Goal: Task Accomplishment & Management: Manage account settings

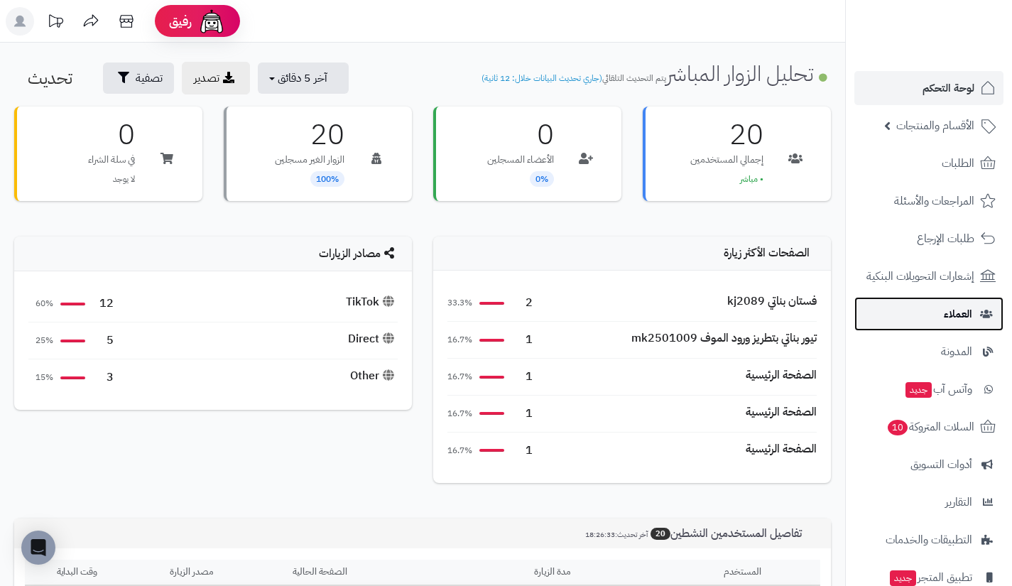
click at [946, 310] on span "العملاء" at bounding box center [958, 314] width 28 height 20
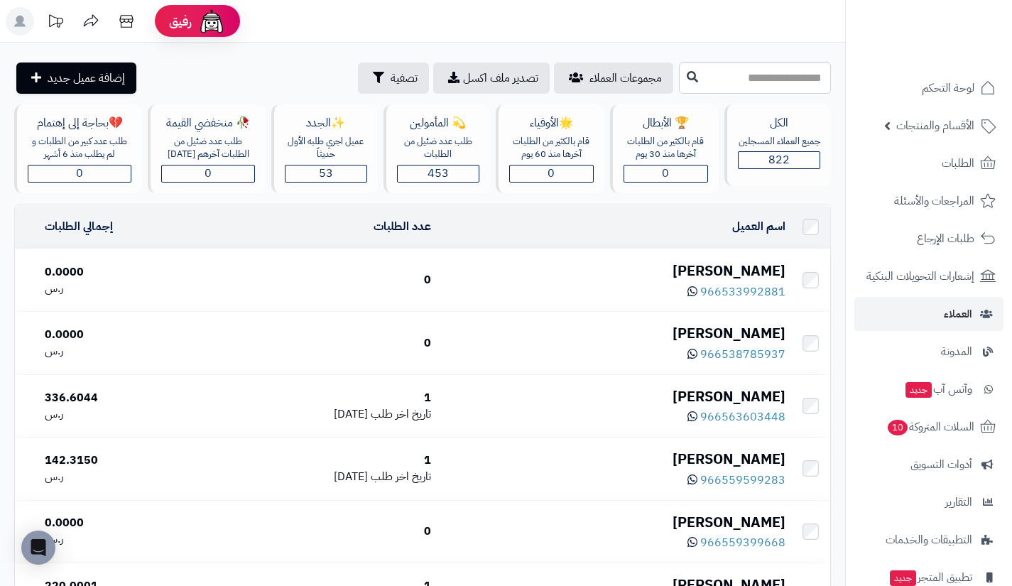
click at [769, 261] on div "[PERSON_NAME]" at bounding box center [613, 271] width 343 height 21
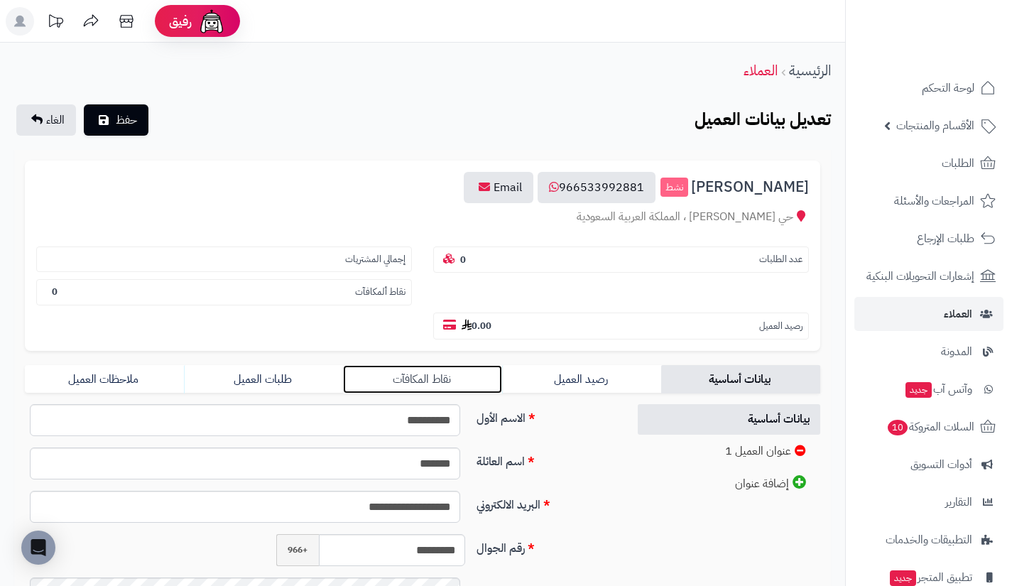
click at [496, 387] on link "نقاط المكافآت" at bounding box center [422, 379] width 159 height 28
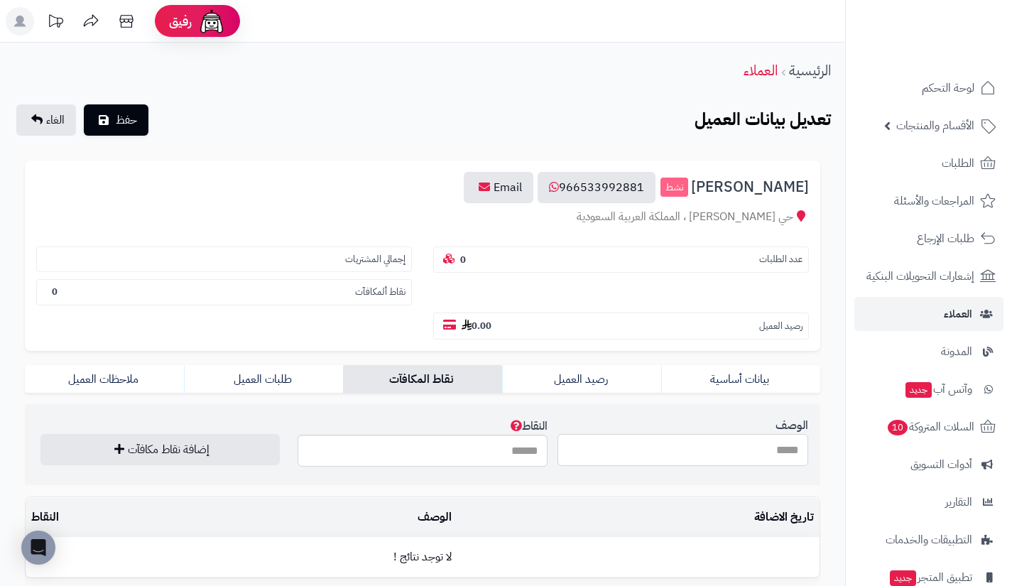
click at [619, 442] on input "الوصف" at bounding box center [682, 450] width 251 height 32
type input "**********"
click at [527, 455] on input "النقاط" at bounding box center [422, 450] width 251 height 32
type input "***"
click at [40, 434] on button "إضافة نقاط مكافآت" at bounding box center [159, 449] width 239 height 31
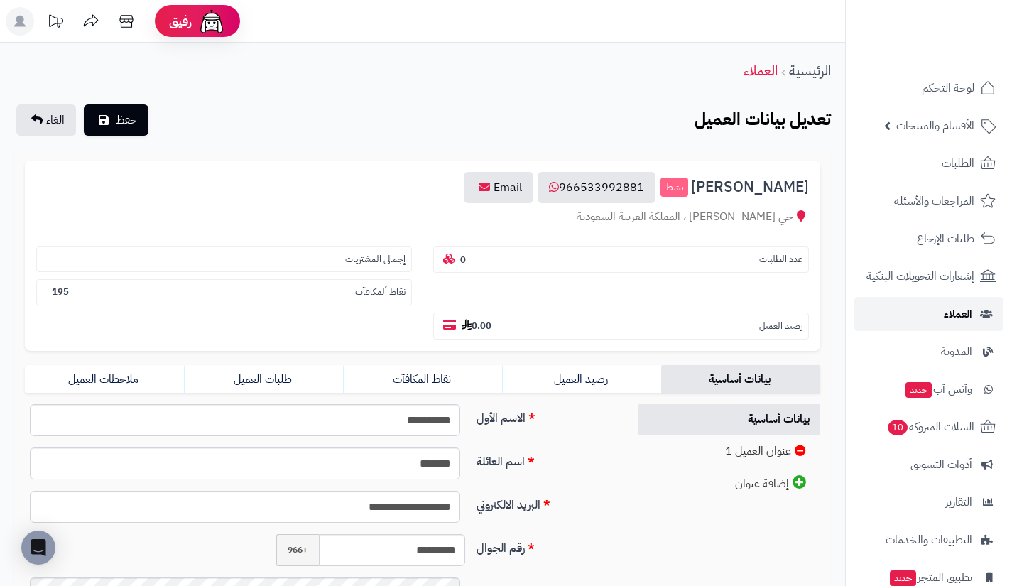
click at [924, 304] on link "العملاء" at bounding box center [928, 314] width 149 height 34
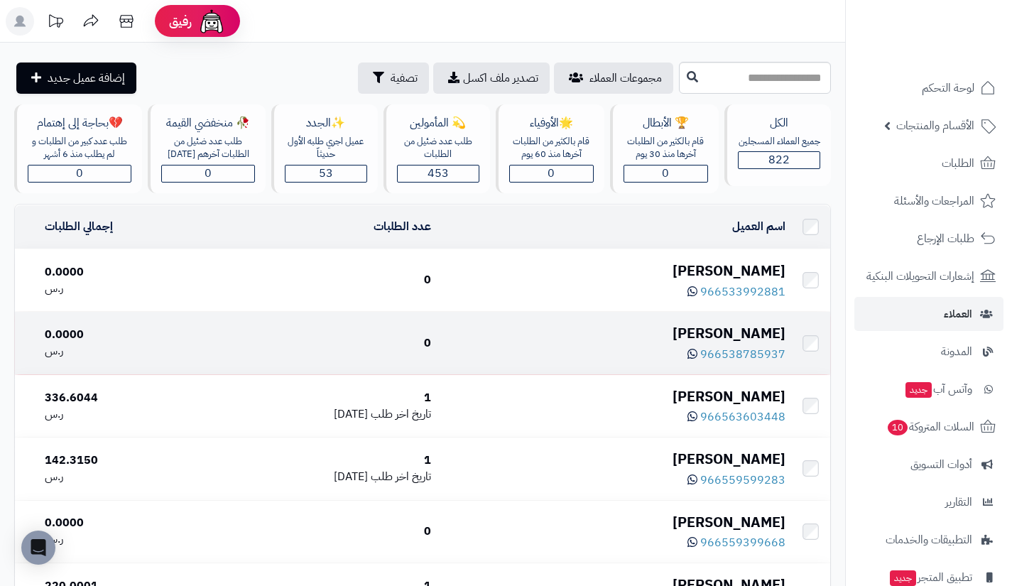
click at [760, 325] on div "[PERSON_NAME]" at bounding box center [613, 333] width 343 height 21
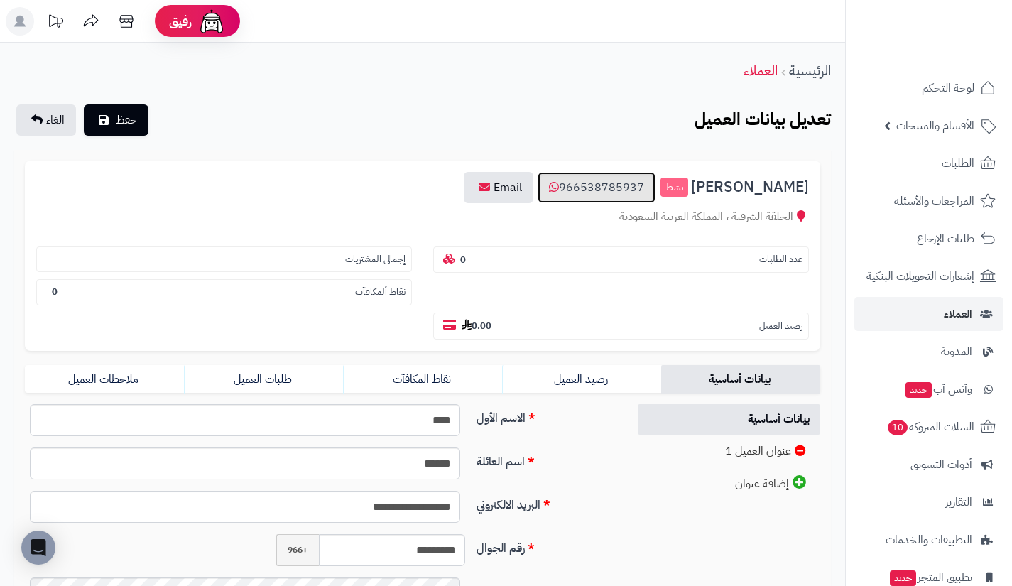
click at [649, 185] on link "966538785937" at bounding box center [596, 187] width 118 height 31
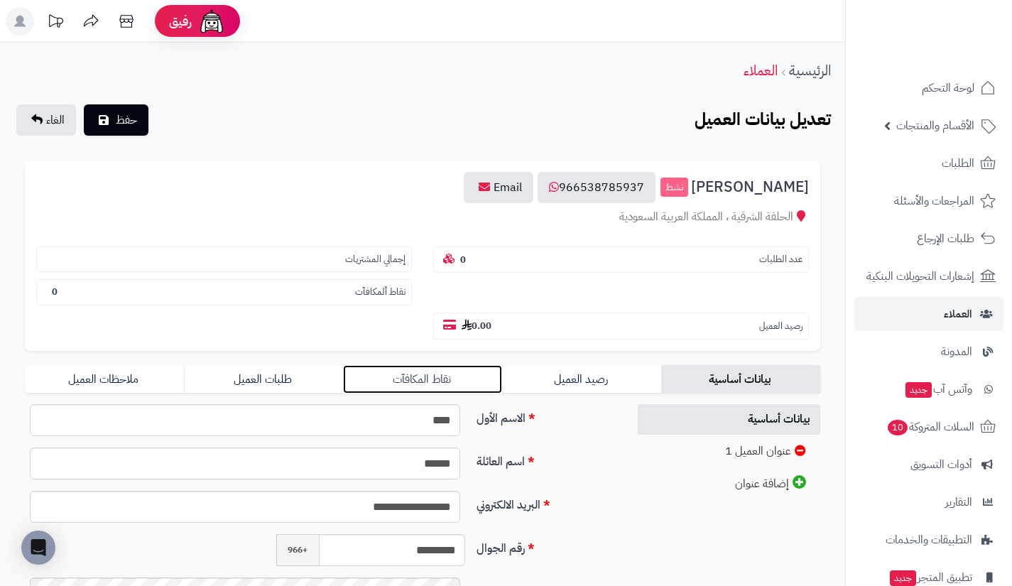
click at [453, 383] on link "نقاط المكافآت" at bounding box center [422, 379] width 159 height 28
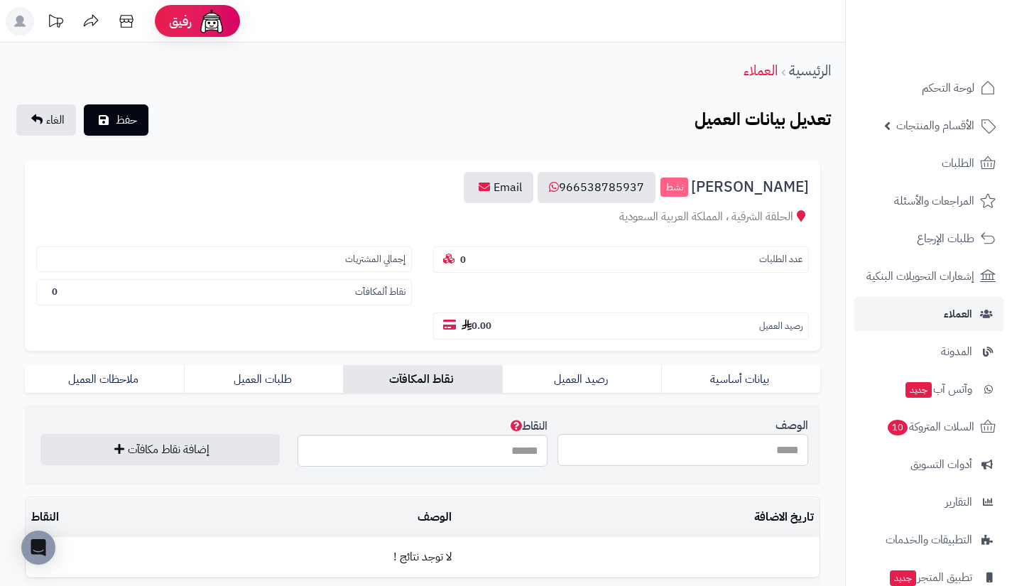
click at [618, 452] on input "الوصف" at bounding box center [682, 450] width 251 height 32
type input "**********"
type input "***"
click at [40, 434] on button "إضافة نقاط مكافآت" at bounding box center [159, 449] width 239 height 31
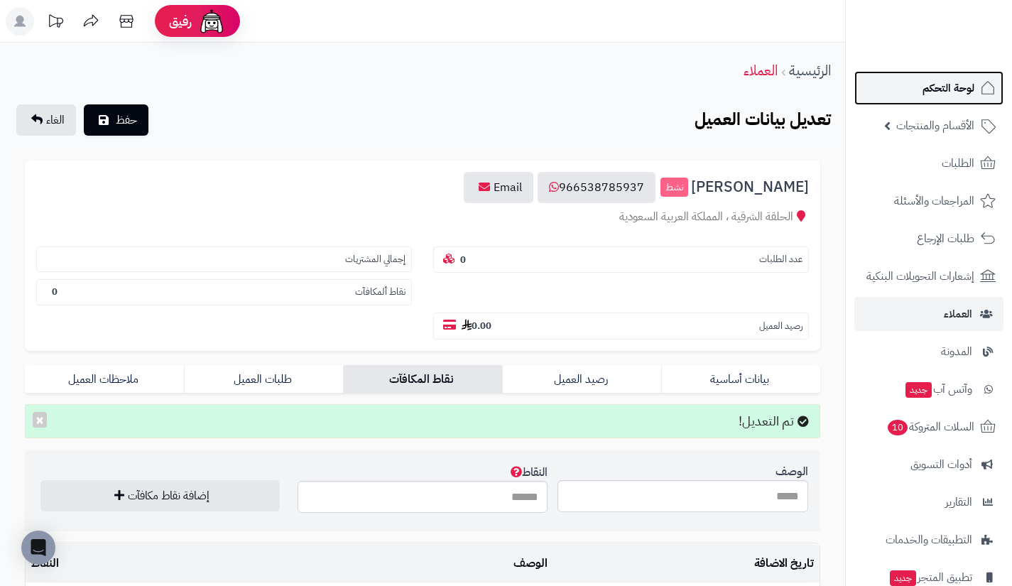
click at [972, 90] on span "لوحة التحكم" at bounding box center [948, 88] width 52 height 20
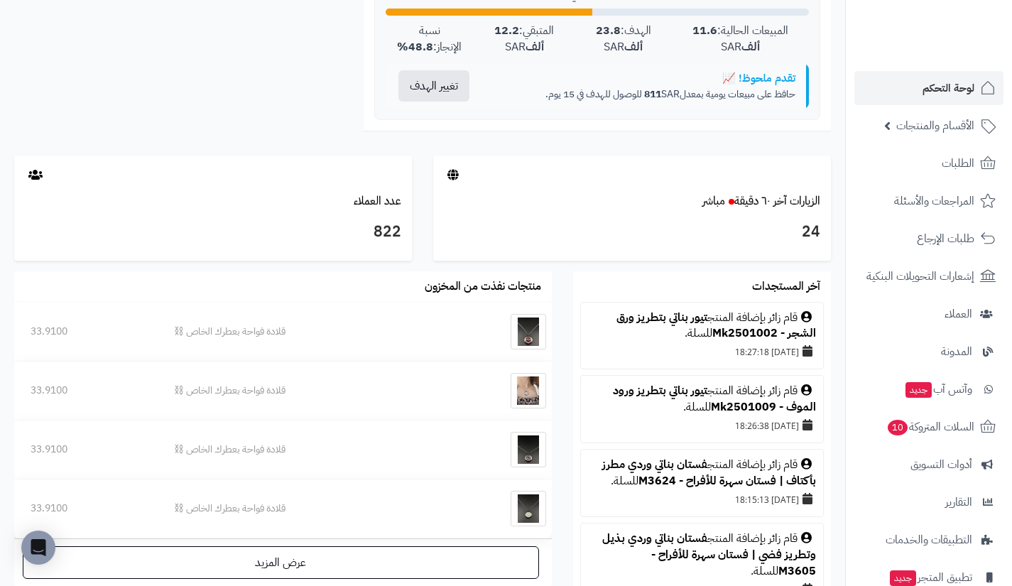
scroll to position [645, 0]
click at [795, 203] on link "الزيارات آخر ٦٠ دقيقة مباشر" at bounding box center [761, 201] width 118 height 17
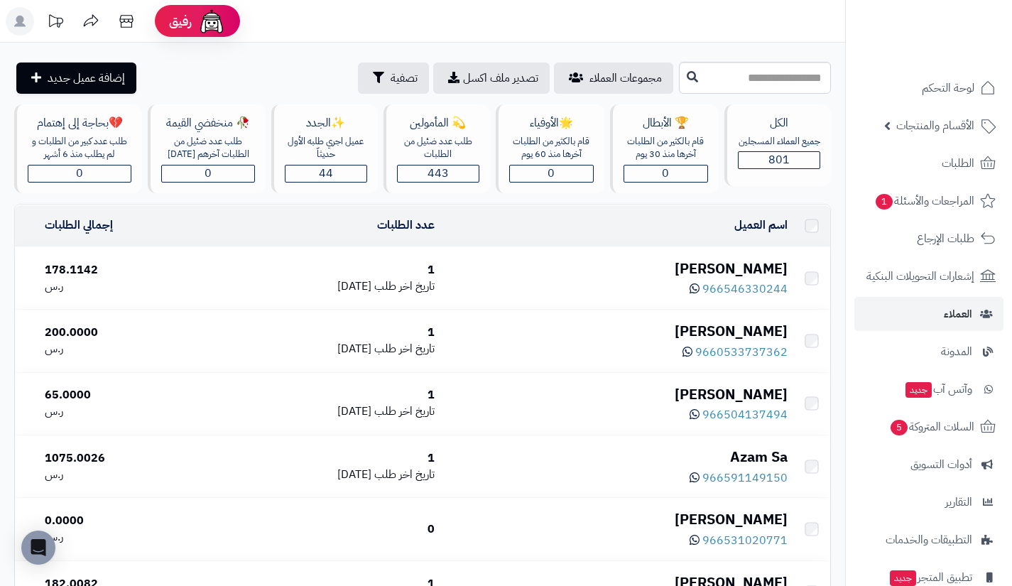
scroll to position [6129, 0]
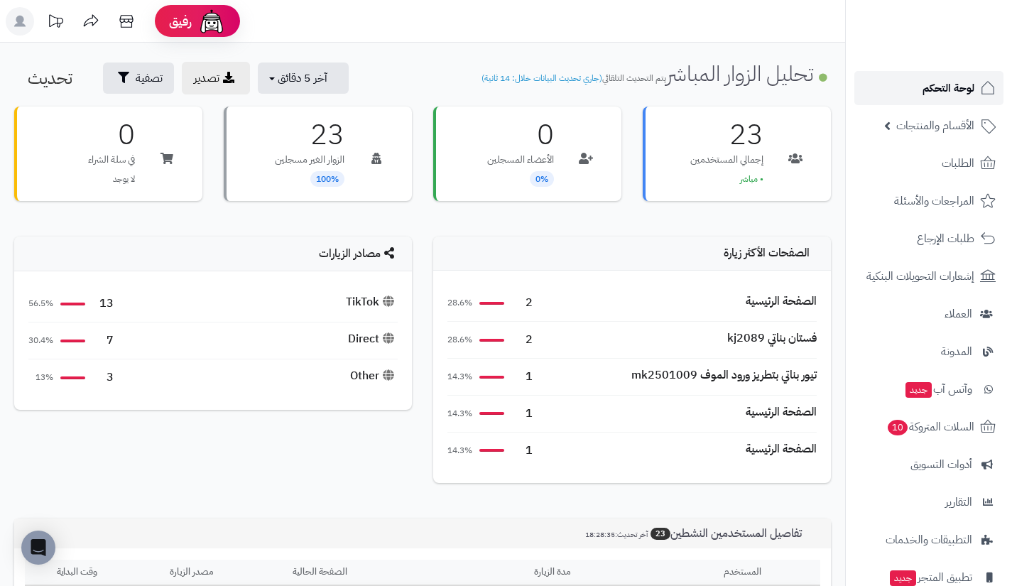
click at [926, 84] on span "لوحة التحكم" at bounding box center [948, 88] width 52 height 20
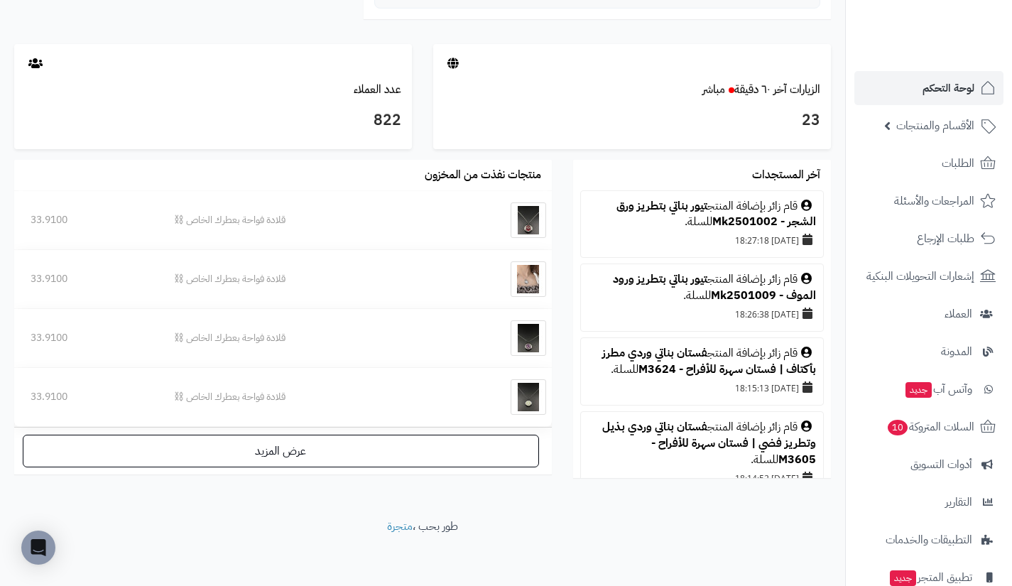
scroll to position [760, 0]
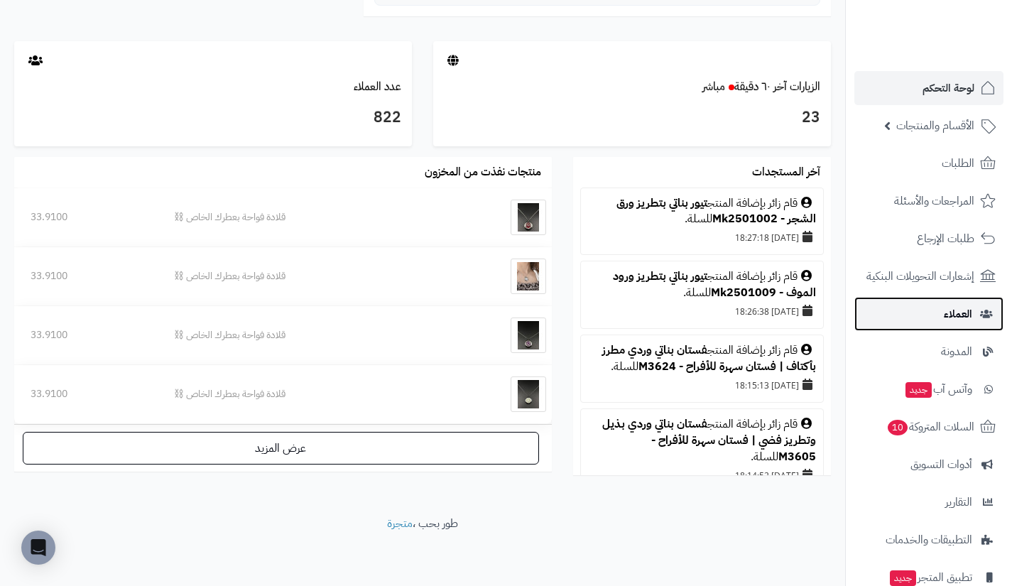
click at [897, 309] on link "العملاء" at bounding box center [928, 314] width 149 height 34
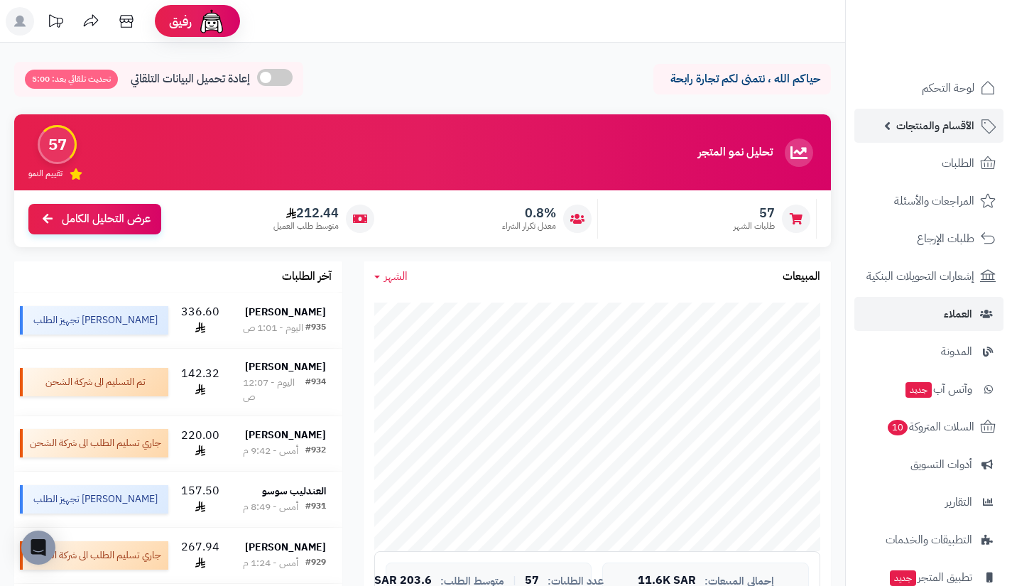
scroll to position [636, 0]
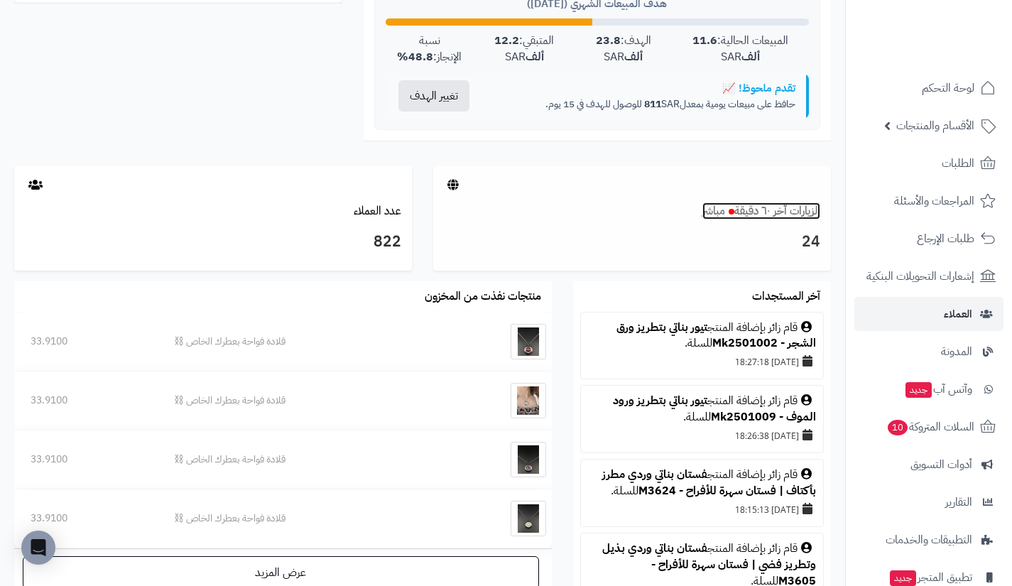
click at [786, 210] on link "الزيارات آخر ٦٠ دقيقة مباشر" at bounding box center [761, 210] width 118 height 17
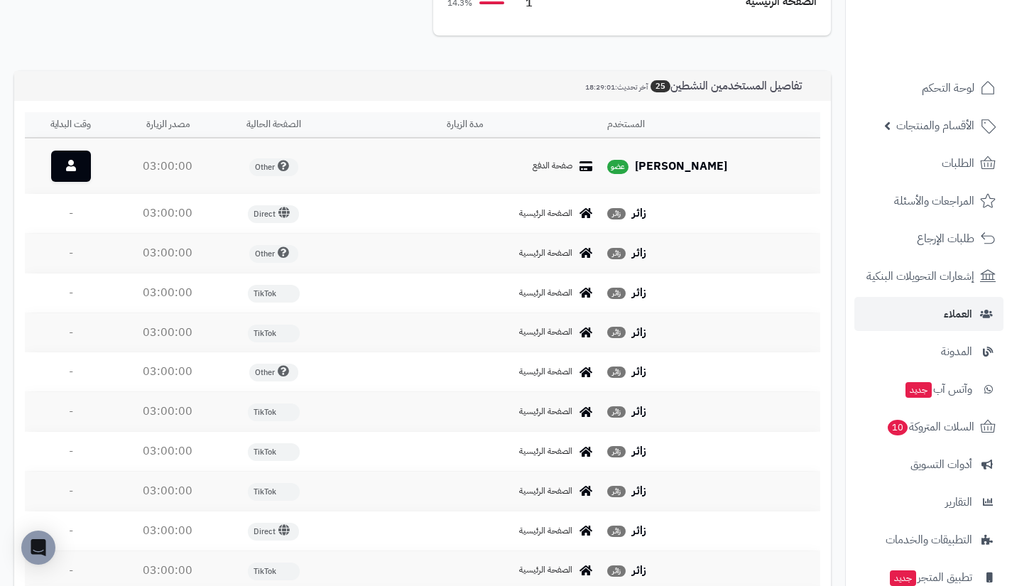
scroll to position [357, 0]
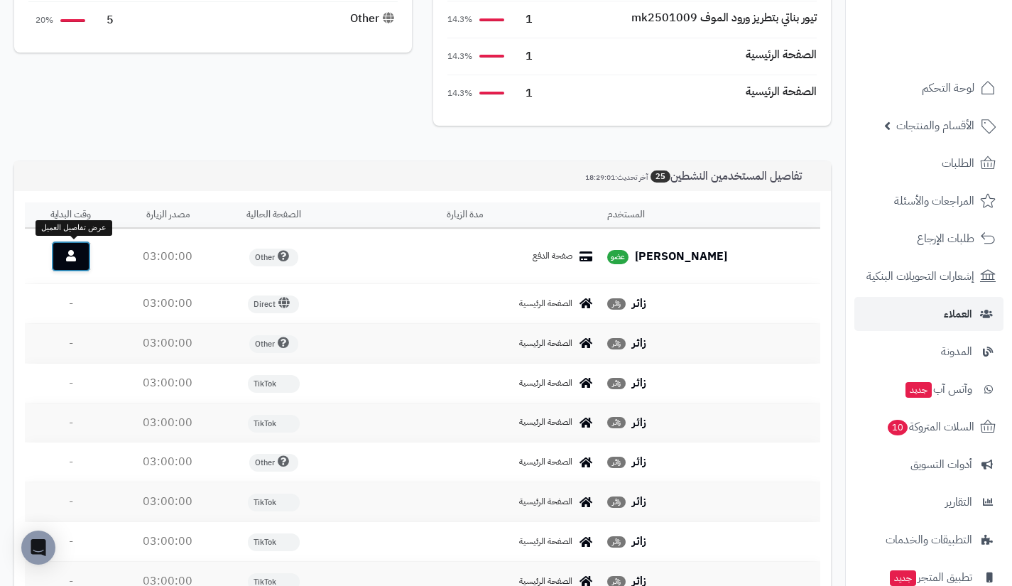
click at [82, 267] on link at bounding box center [71, 256] width 40 height 31
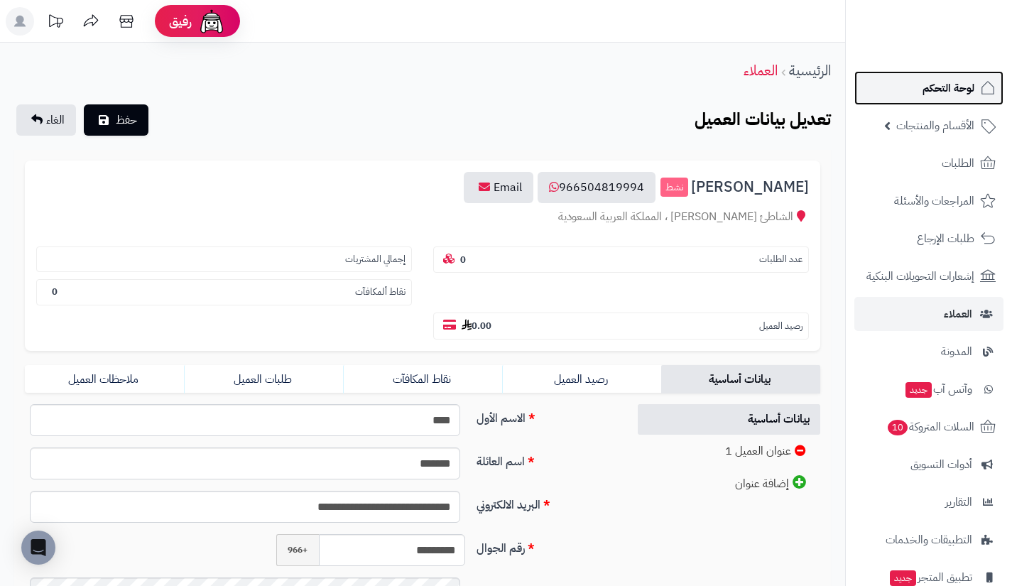
click at [911, 92] on link "لوحة التحكم" at bounding box center [928, 88] width 149 height 34
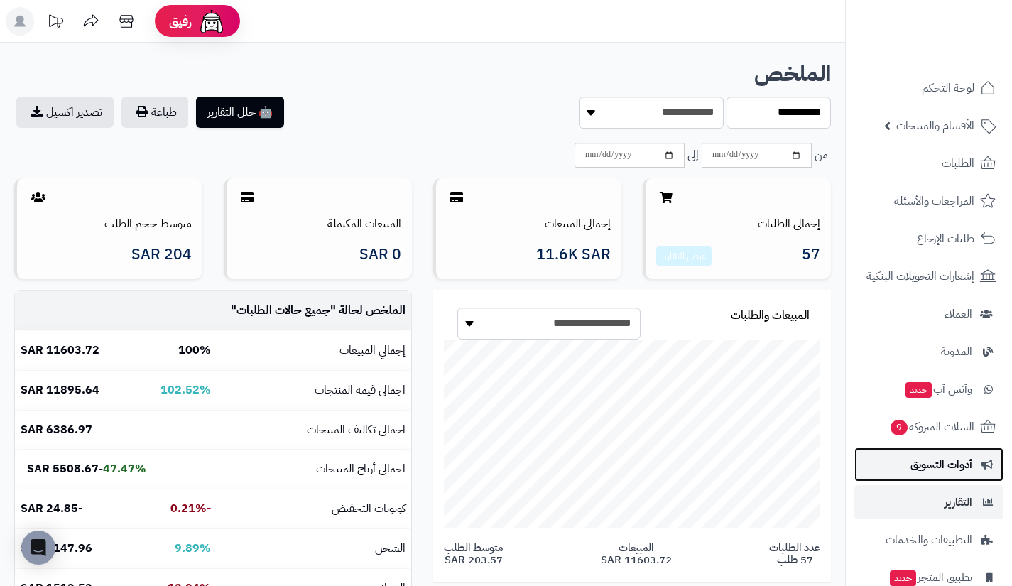
click at [923, 456] on span "أدوات التسويق" at bounding box center [941, 464] width 62 height 20
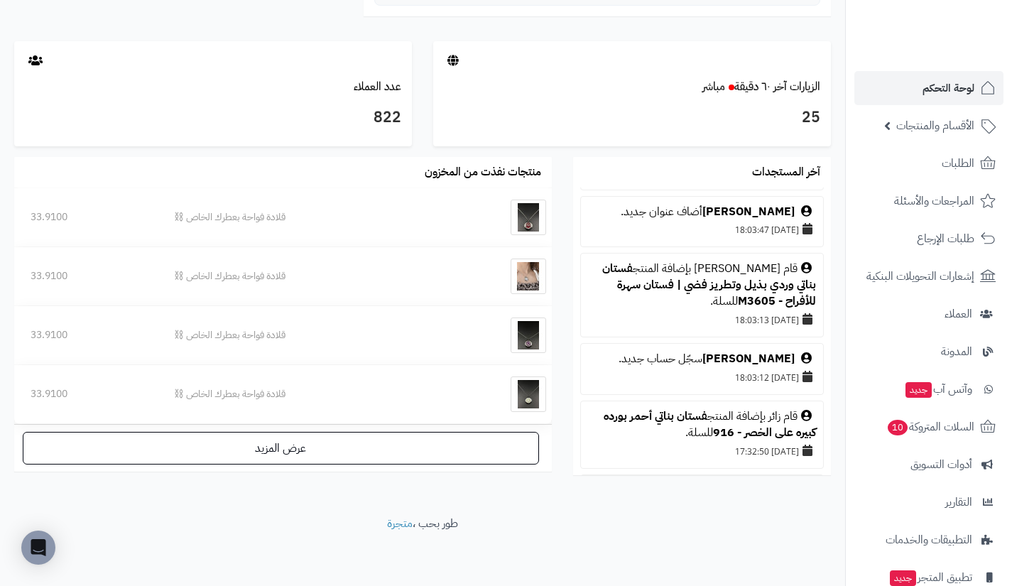
scroll to position [377, 0]
click at [755, 292] on link "فستان بناتي وردي بذيل وتطريز فضي | فستان سهرة للأفراح - M3605" at bounding box center [709, 284] width 214 height 50
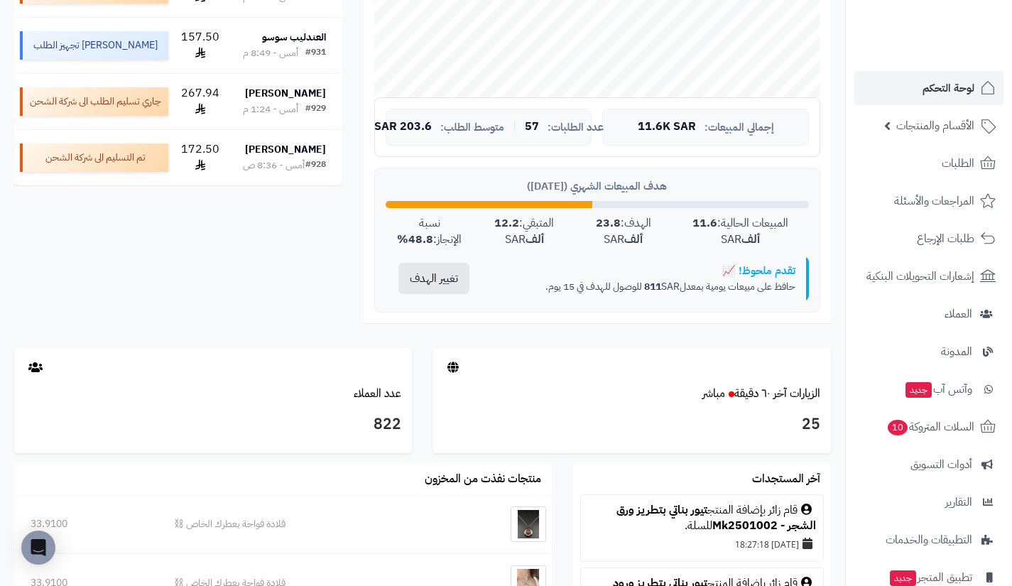
scroll to position [449, 0]
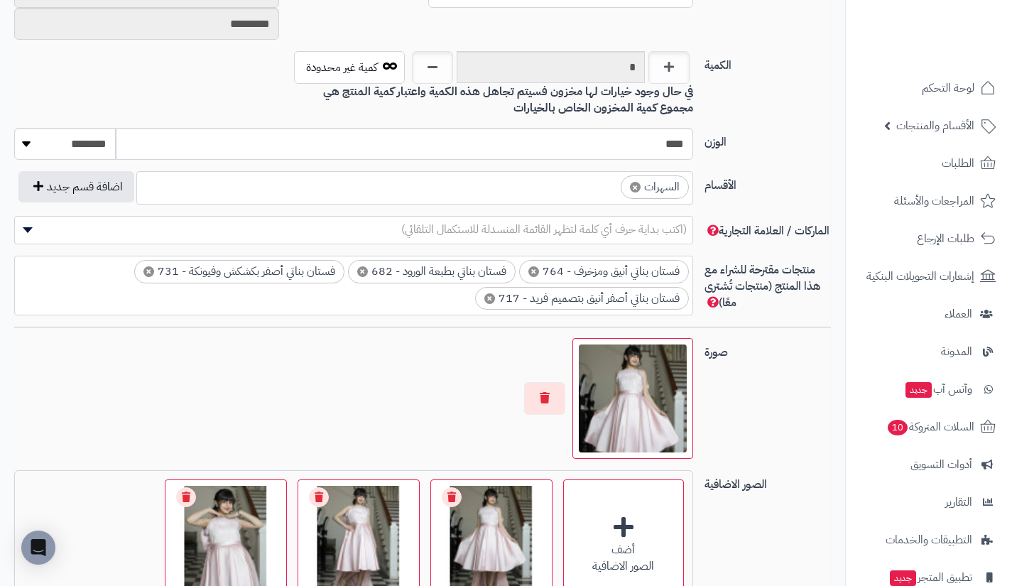
scroll to position [718, 0]
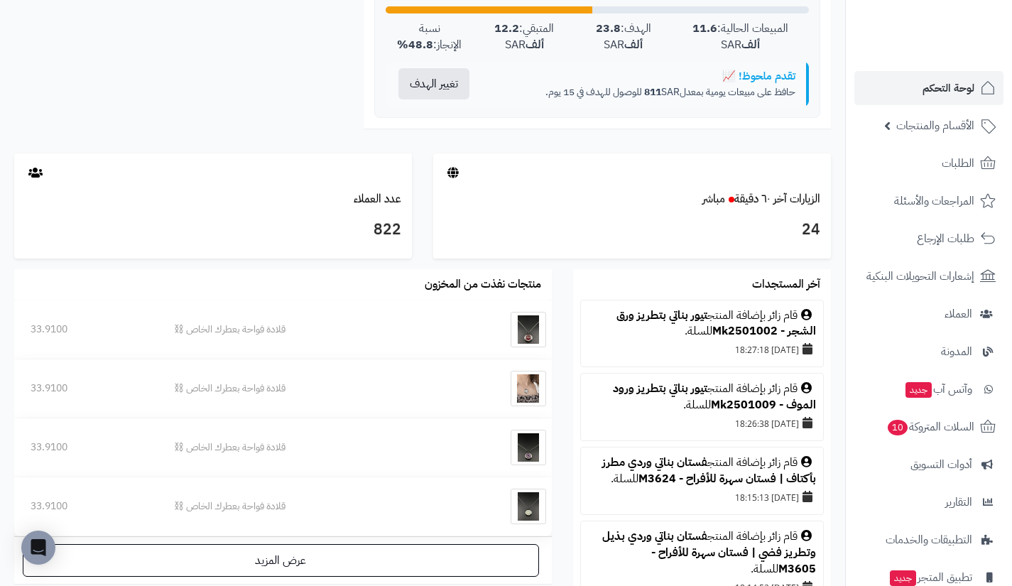
scroll to position [649, 0]
click at [787, 204] on link "الزيارات آخر ٦٠ دقيقة مباشر" at bounding box center [761, 198] width 118 height 17
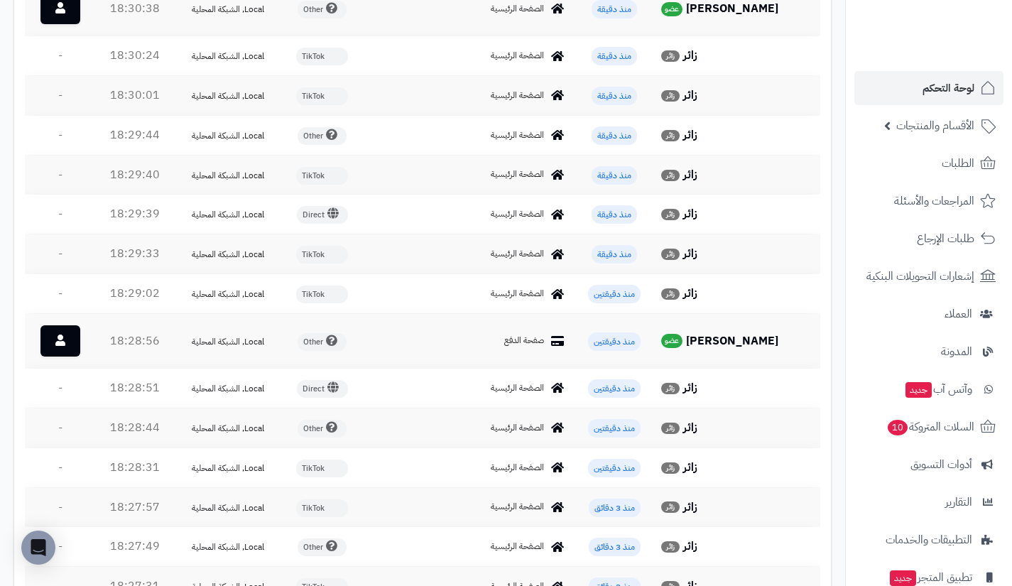
scroll to position [838, 0]
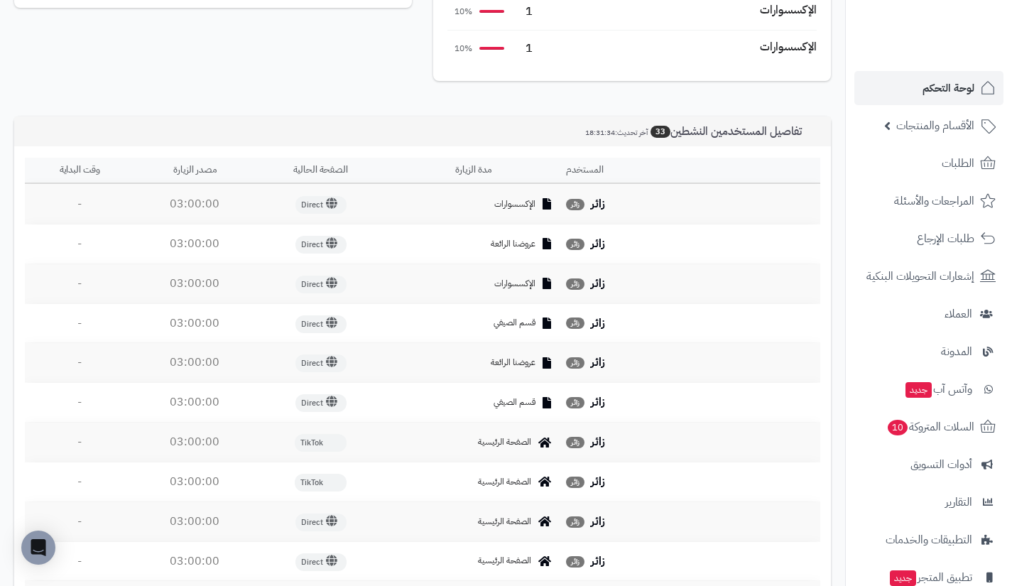
scroll to position [400, 0]
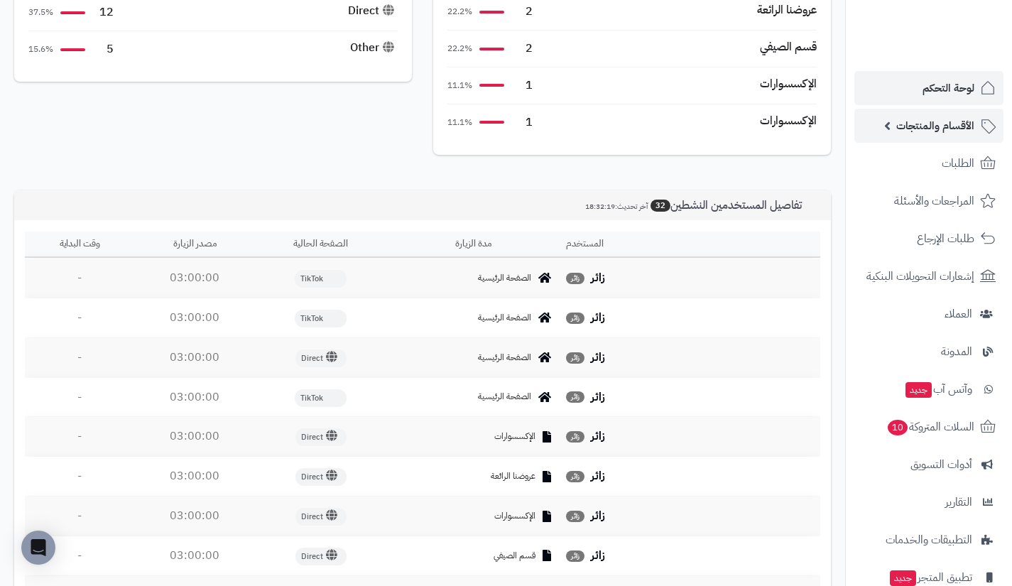
scroll to position [304, 0]
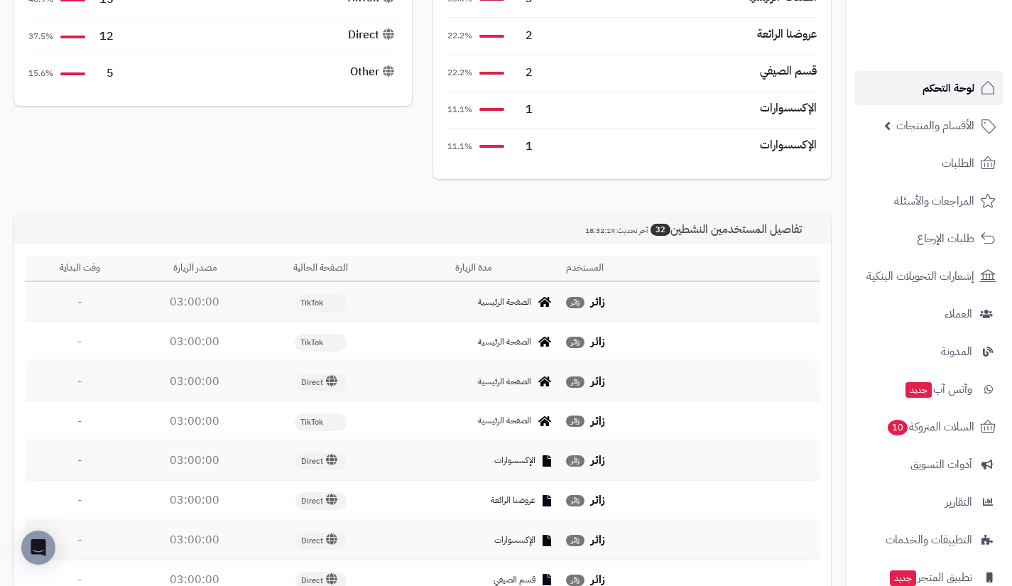
click at [927, 99] on link "لوحة التحكم" at bounding box center [928, 88] width 149 height 34
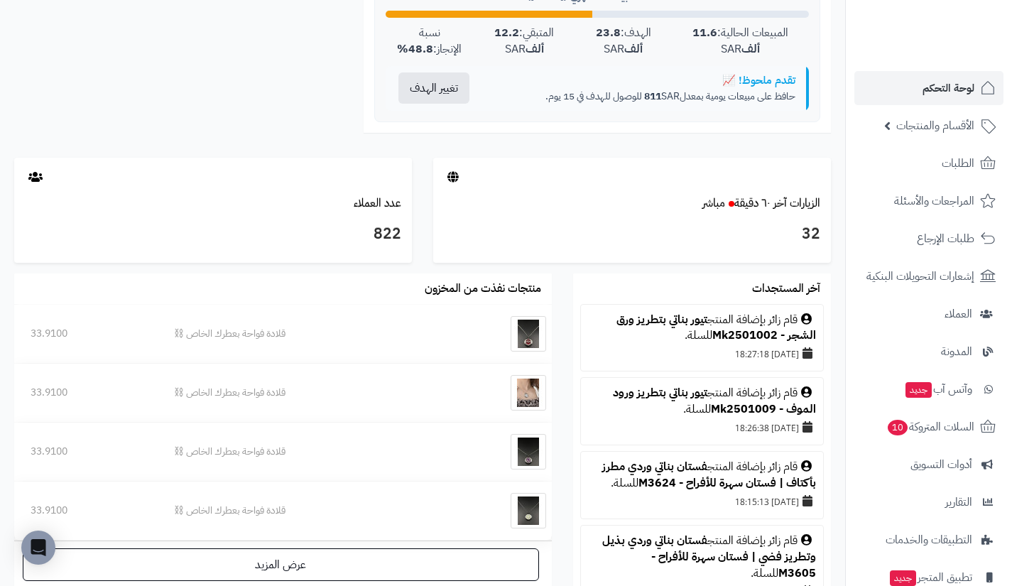
scroll to position [643, 0]
click at [758, 201] on link "الزيارات آخر ٦٠ دقيقة مباشر" at bounding box center [761, 203] width 118 height 17
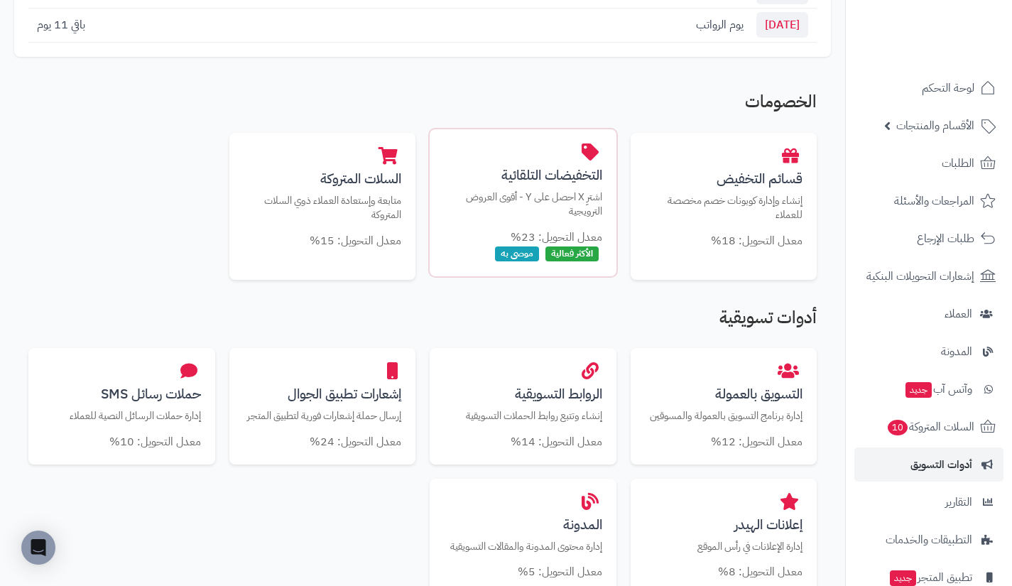
scroll to position [251, 0]
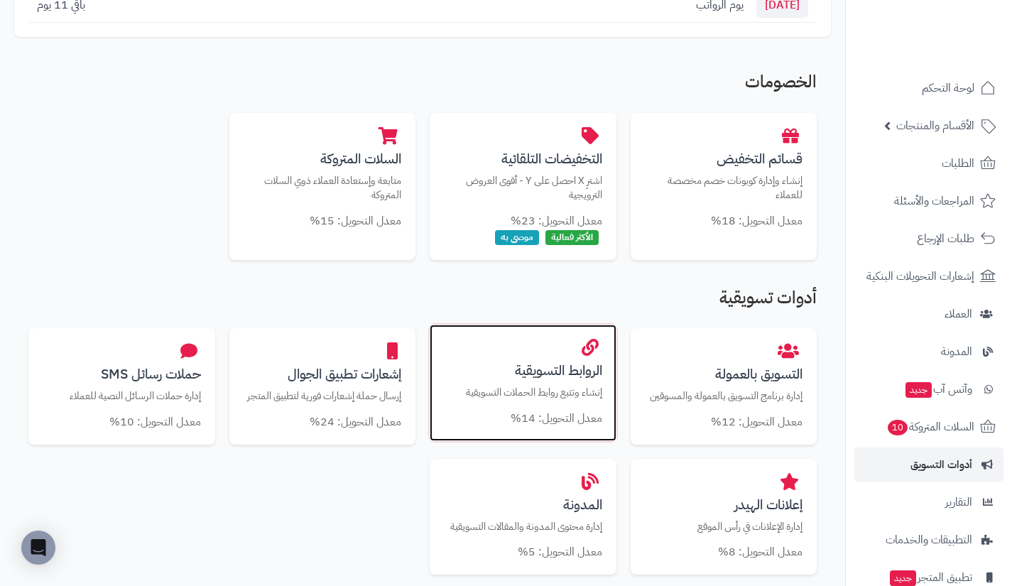
click at [584, 393] on p "إنشاء وتتبع روابط الحملات التسويقية" at bounding box center [523, 392] width 158 height 15
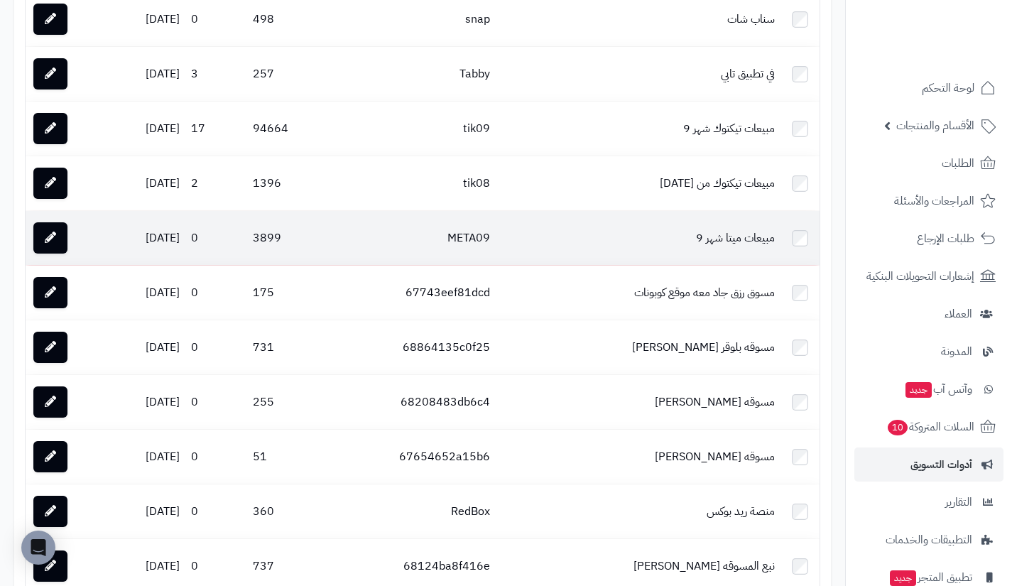
scroll to position [2124, 0]
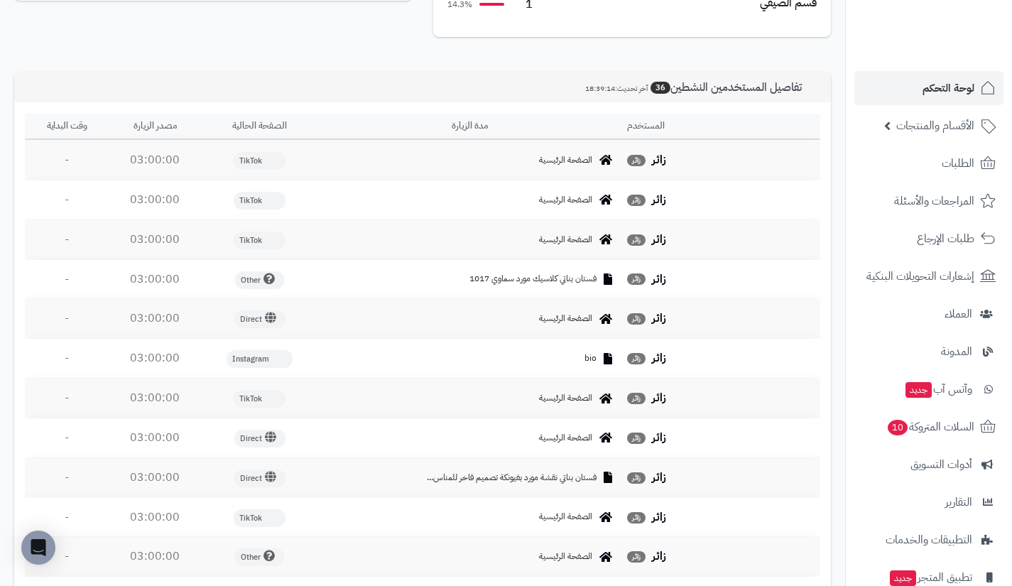
scroll to position [302, 0]
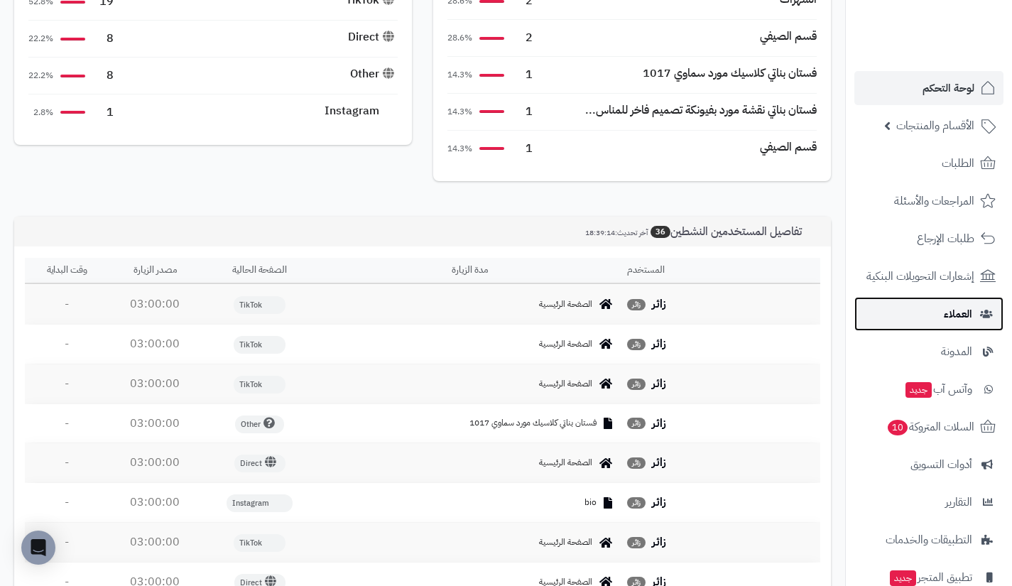
click at [903, 311] on link "العملاء" at bounding box center [928, 314] width 149 height 34
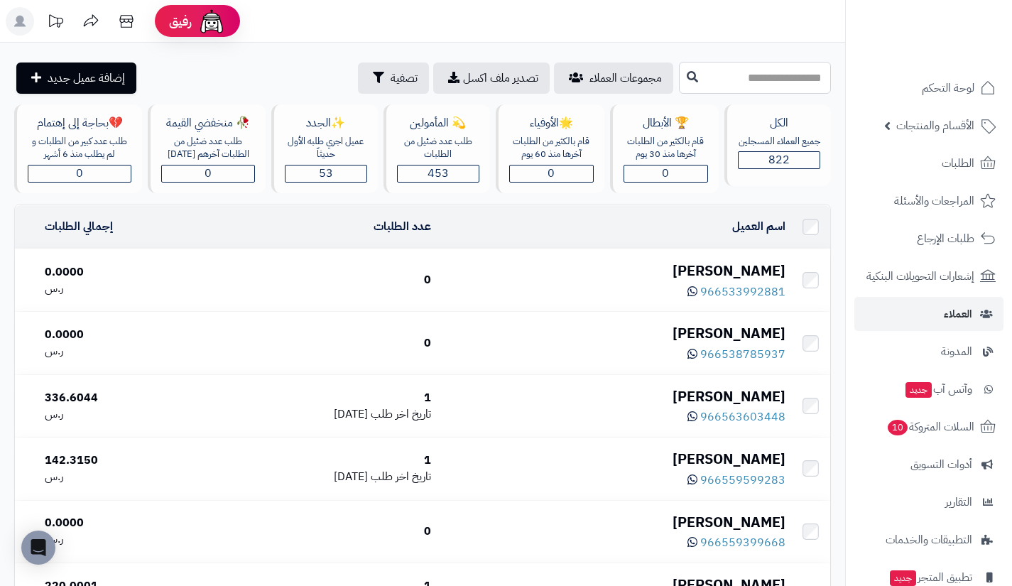
click at [784, 77] on input "text" at bounding box center [755, 78] width 152 height 32
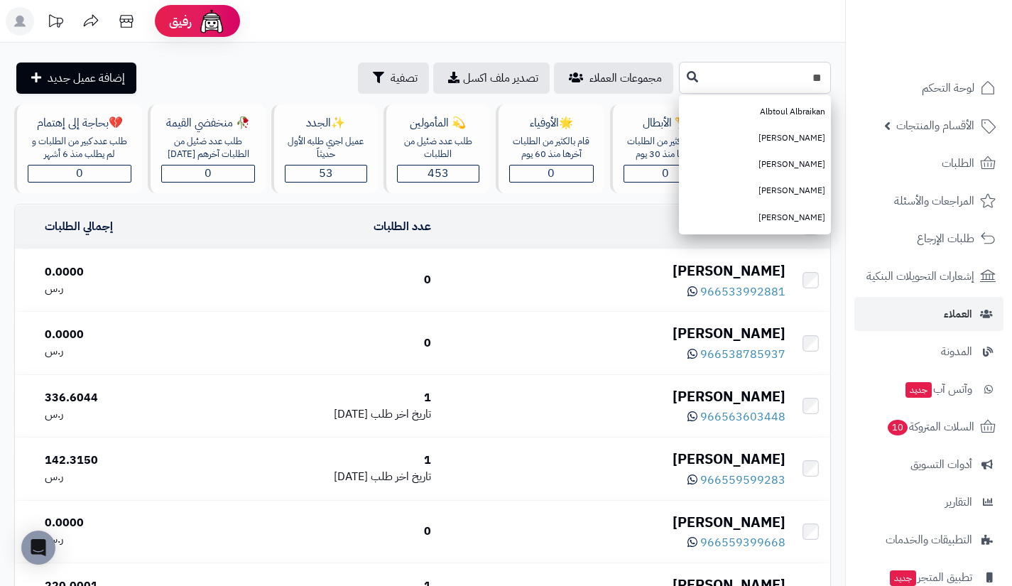
type input "***"
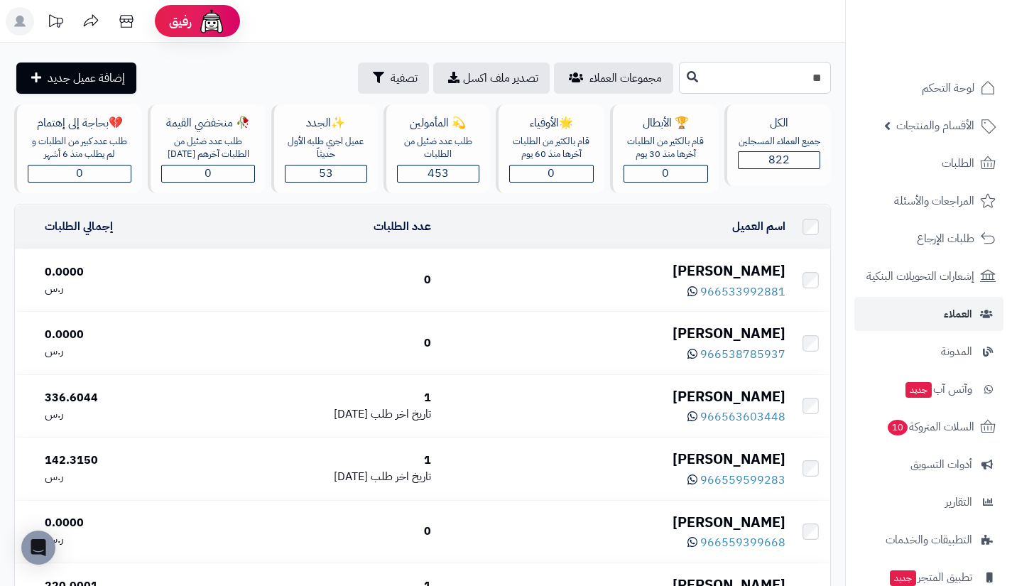
type input "*"
type input "**********"
click at [687, 77] on icon at bounding box center [692, 75] width 11 height 11
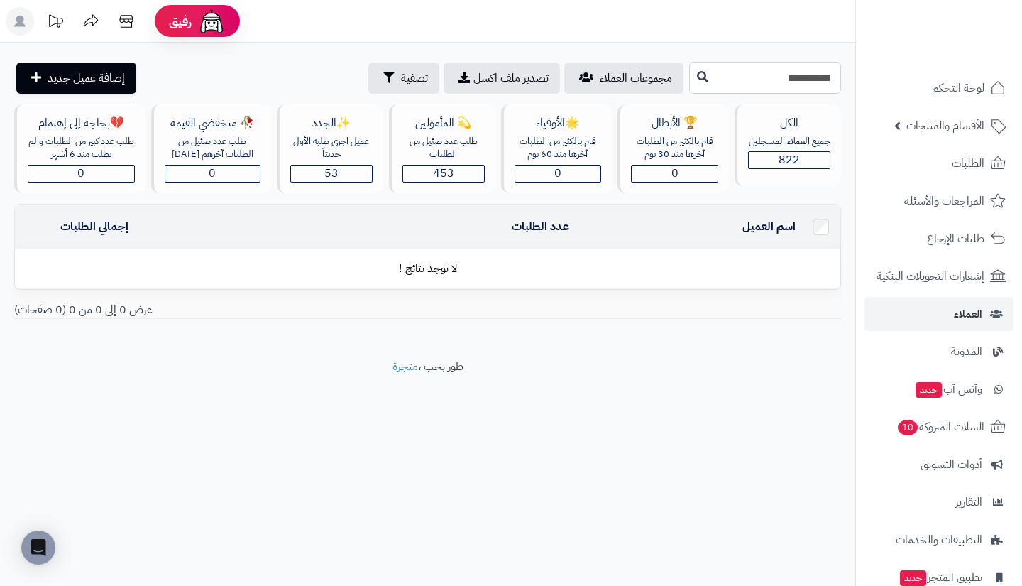
click at [689, 80] on input "**********" at bounding box center [765, 78] width 152 height 32
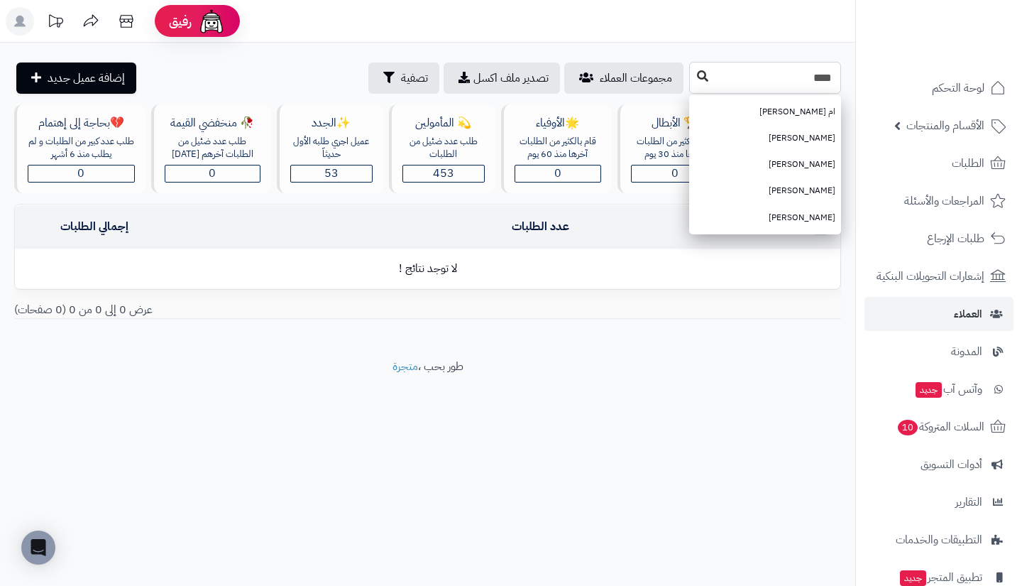
type input "***"
click at [697, 80] on icon at bounding box center [702, 75] width 11 height 11
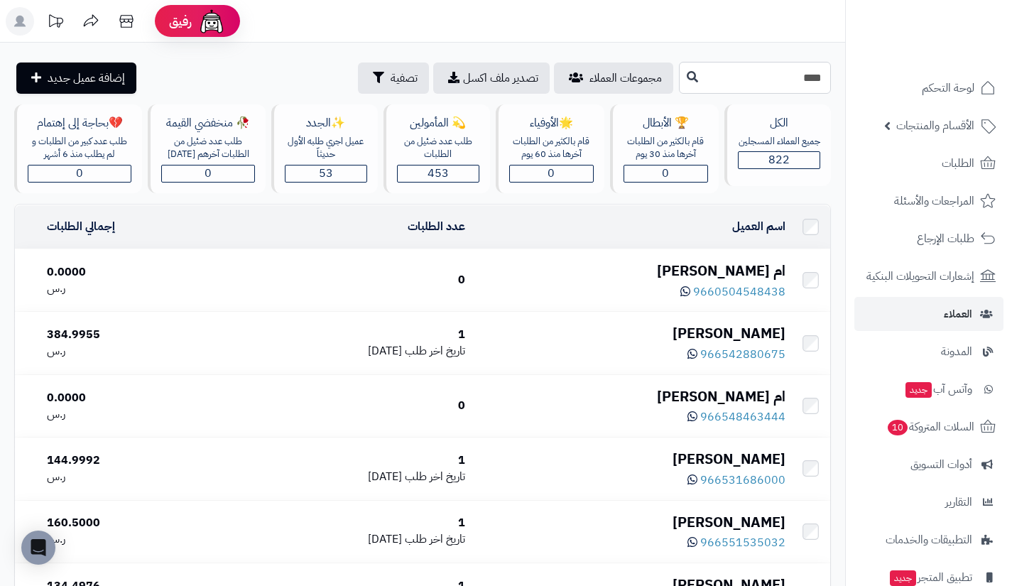
click at [796, 72] on input "***" at bounding box center [755, 78] width 152 height 32
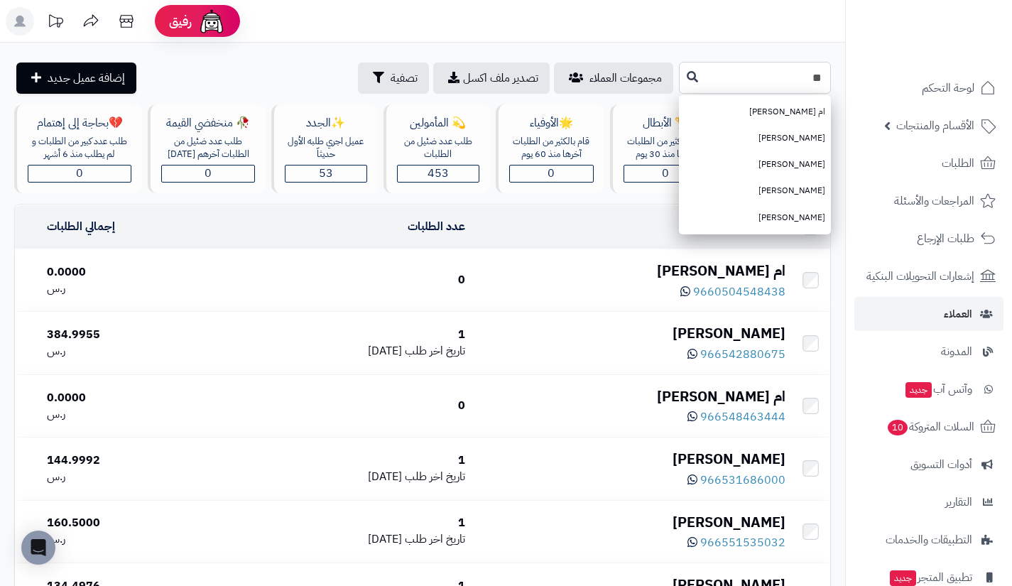
type input "*"
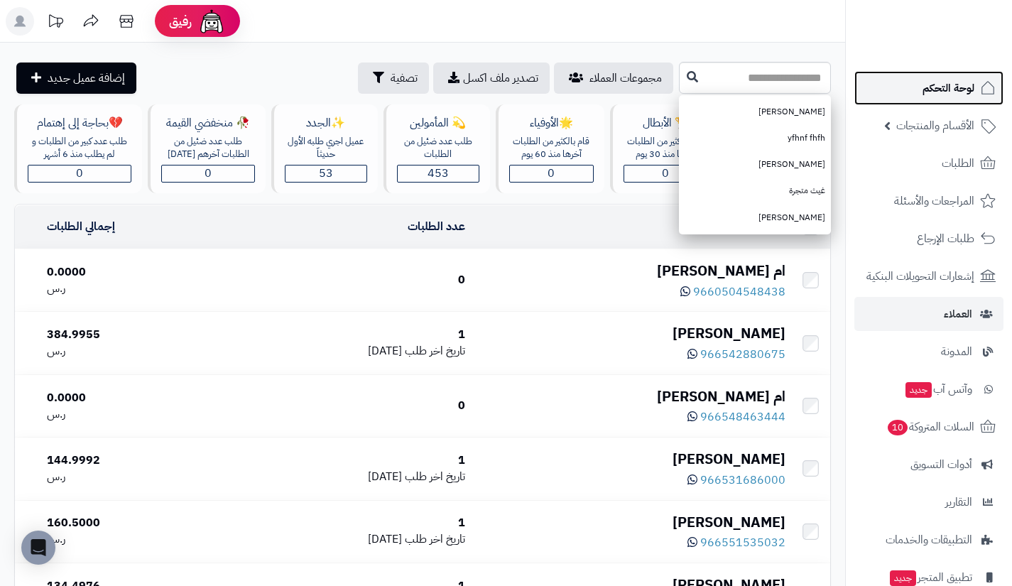
click at [916, 86] on link "لوحة التحكم" at bounding box center [928, 88] width 149 height 34
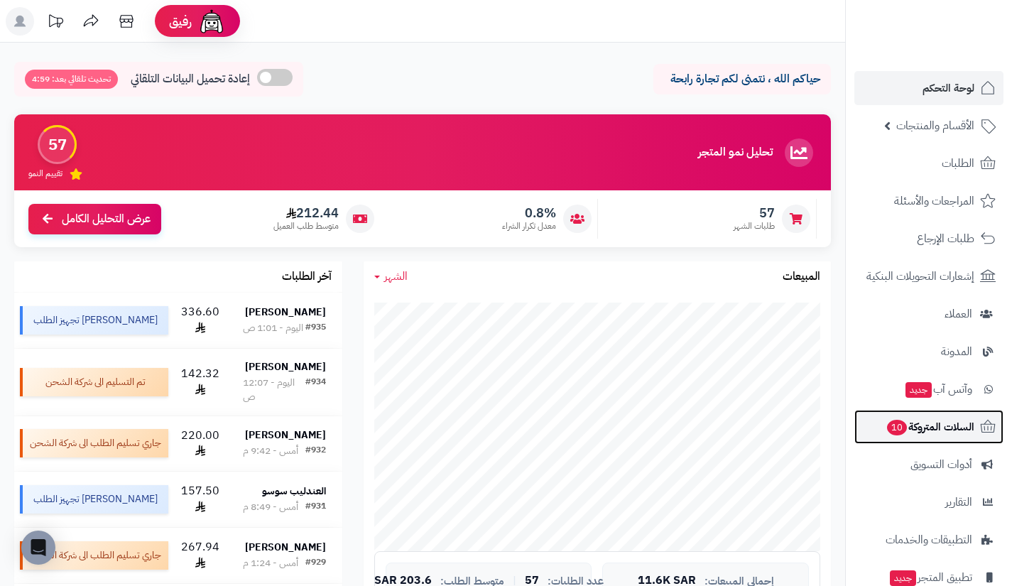
click at [911, 423] on span "السلات المتروكة 10" at bounding box center [929, 427] width 89 height 20
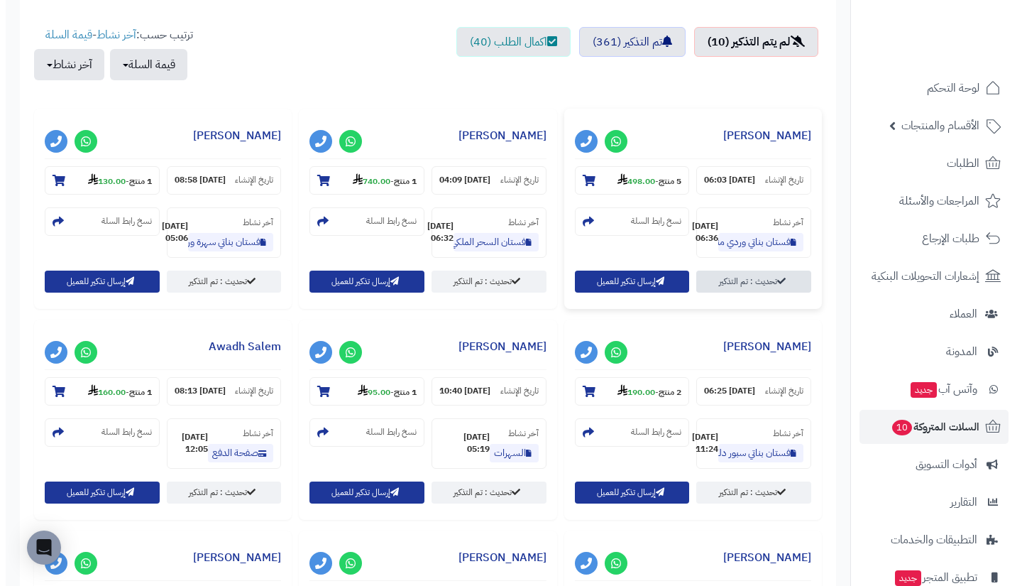
scroll to position [508, 0]
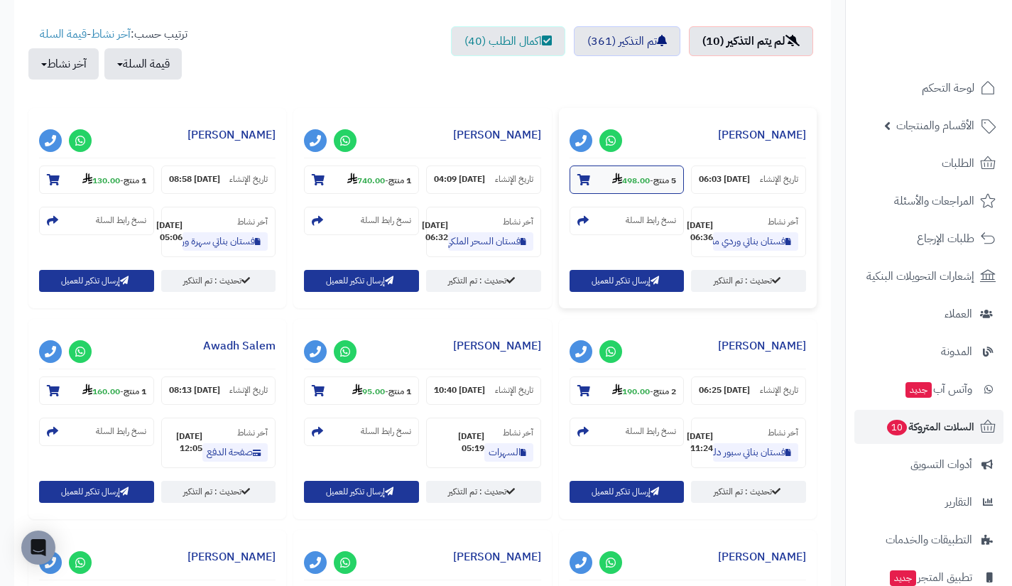
click at [626, 180] on strong "498.00" at bounding box center [631, 180] width 38 height 13
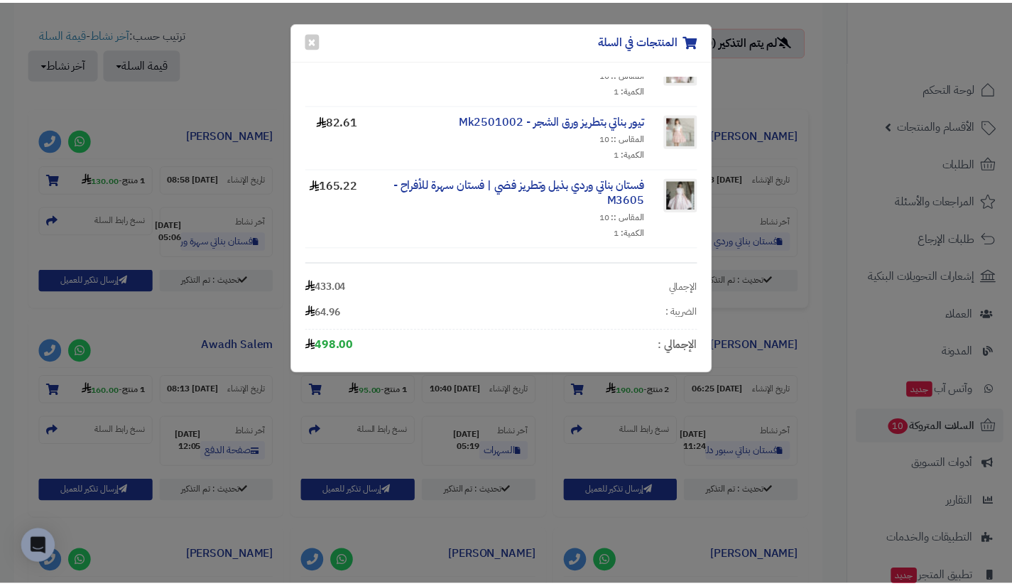
scroll to position [0, 0]
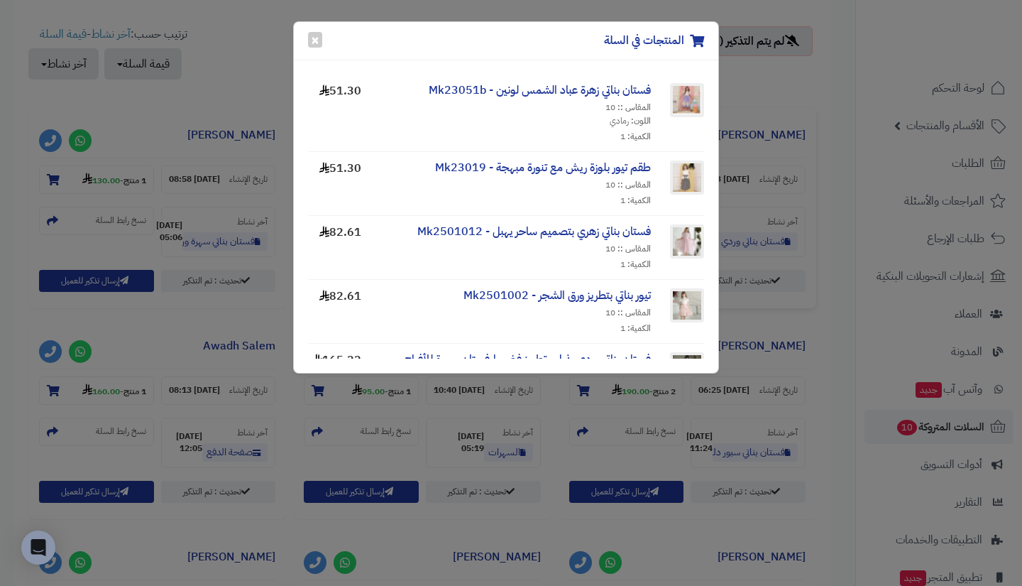
click at [831, 229] on div "المنتجات في السلة × فستان بناتي زهرة عباد الشمس لونين - Mk23051b المقاس :: 10 ا…" at bounding box center [511, 293] width 1022 height 586
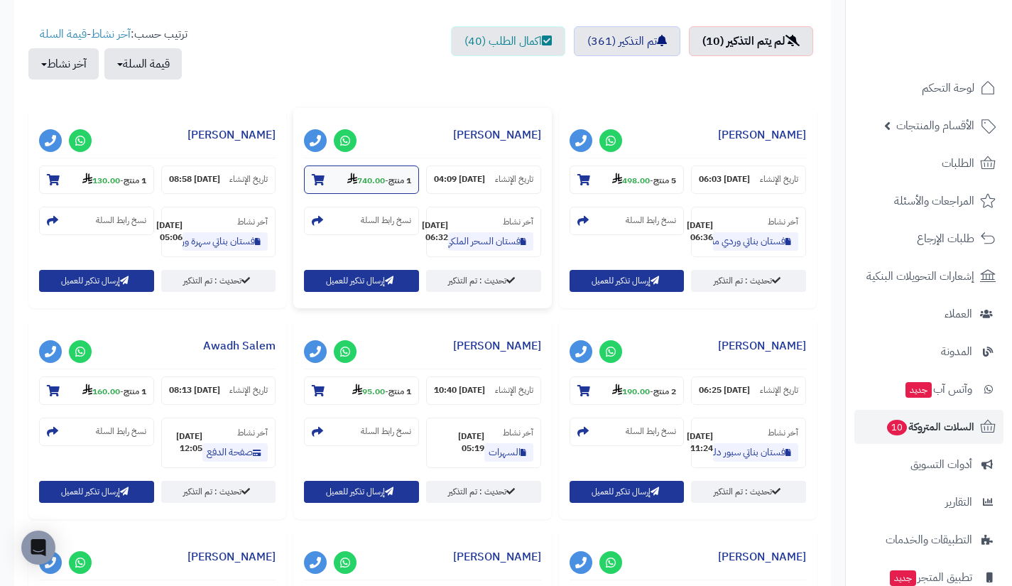
click at [368, 177] on strong "740.00" at bounding box center [366, 180] width 38 height 13
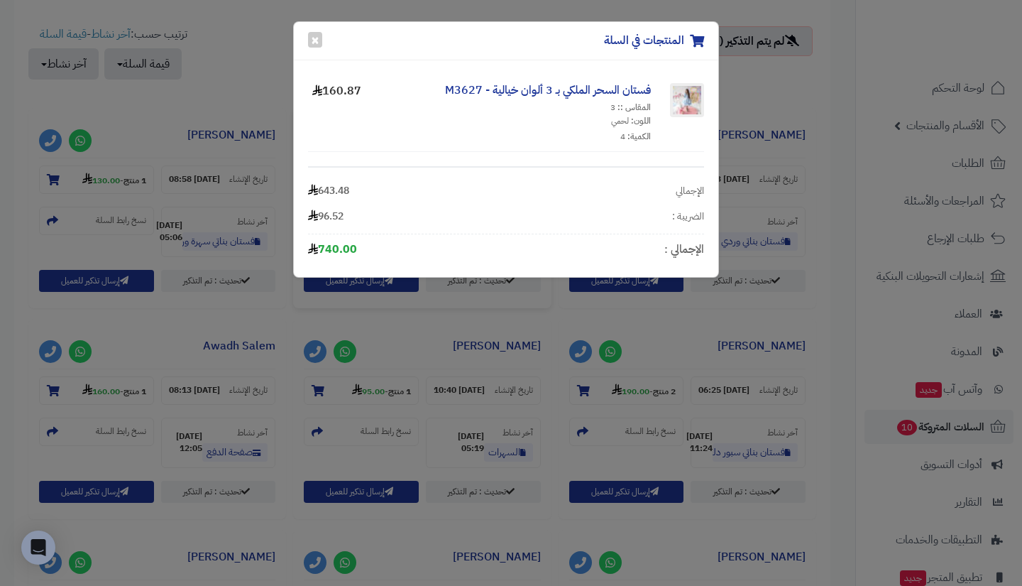
click at [806, 99] on div "المنتجات في السلة × فستان السحر الملكي بـ 3 ألوان خيالية - M3627 المقاس :: 3 ال…" at bounding box center [511, 293] width 1022 height 586
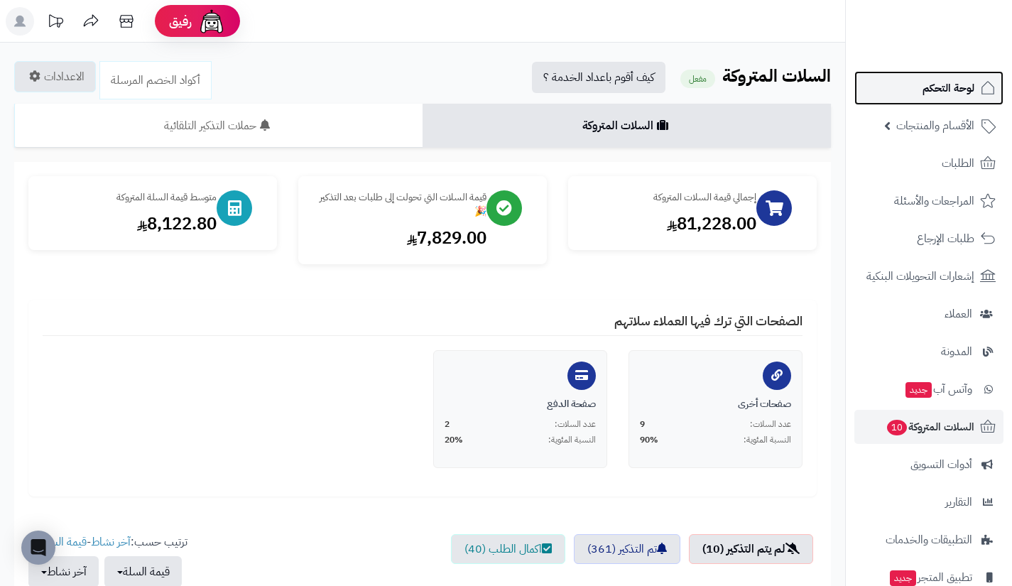
click at [928, 101] on link "لوحة التحكم" at bounding box center [928, 88] width 149 height 34
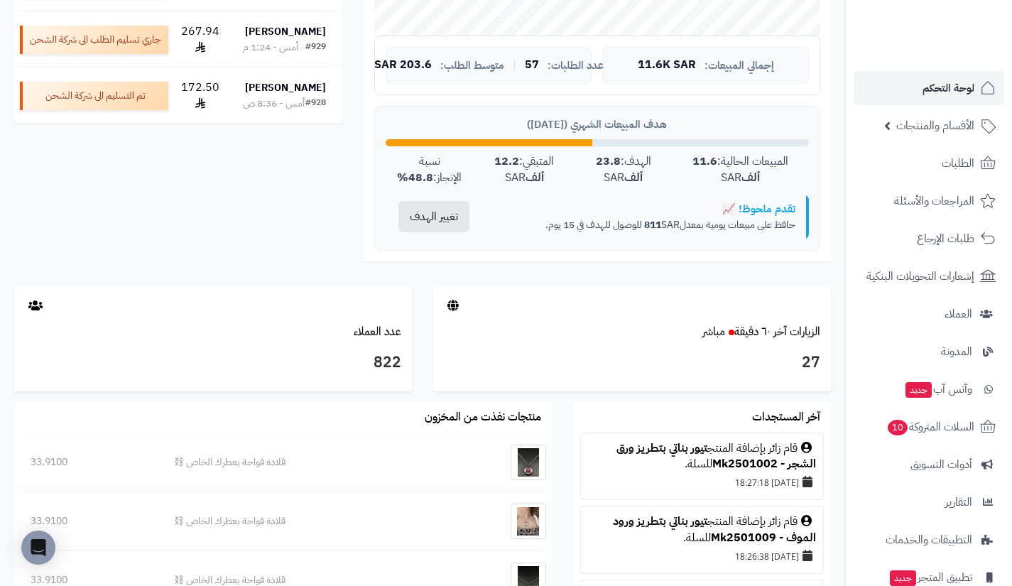
scroll to position [611, 0]
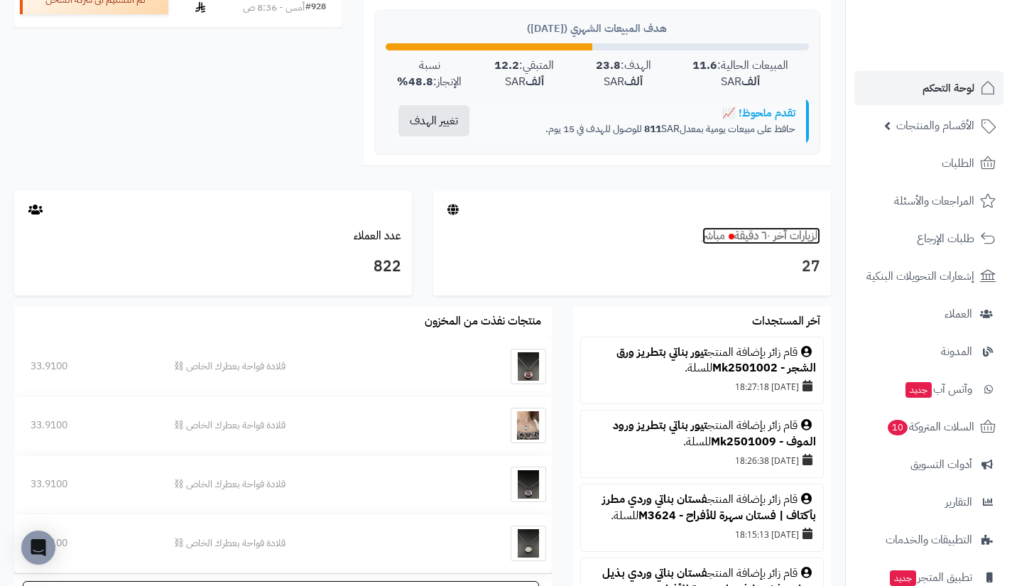
click at [770, 244] on link "الزيارات آخر ٦٠ دقيقة مباشر" at bounding box center [761, 235] width 118 height 17
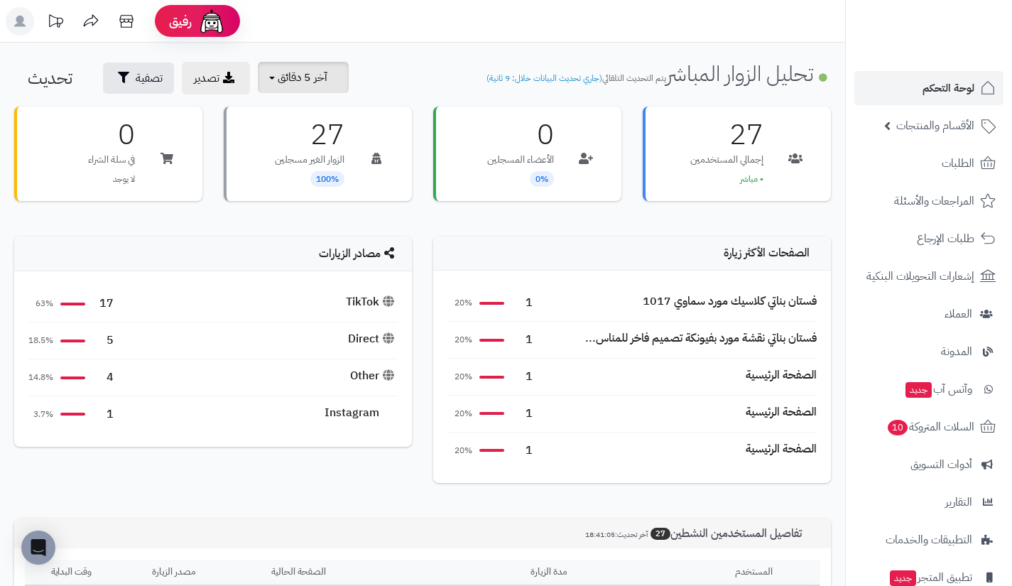
click at [273, 89] on button "آخر 5 دقائق" at bounding box center [303, 77] width 91 height 31
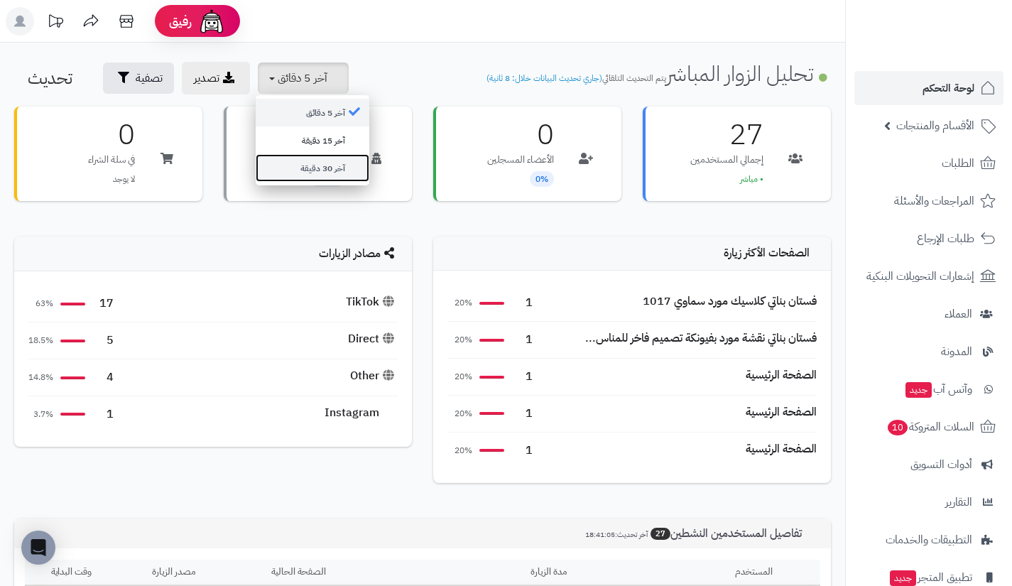
click at [308, 165] on link "آخر 30 دقيقة" at bounding box center [313, 168] width 114 height 28
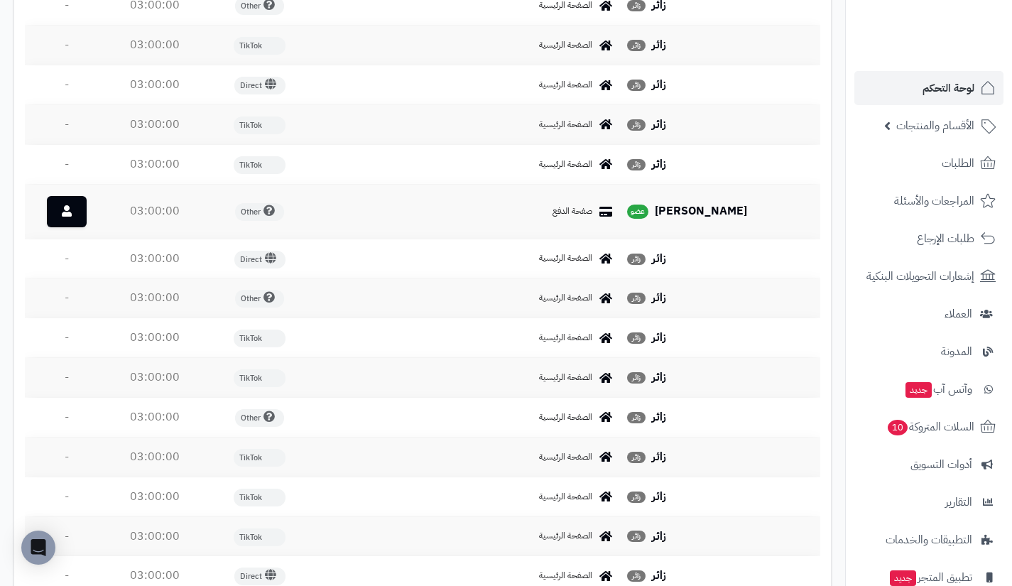
scroll to position [3360, 0]
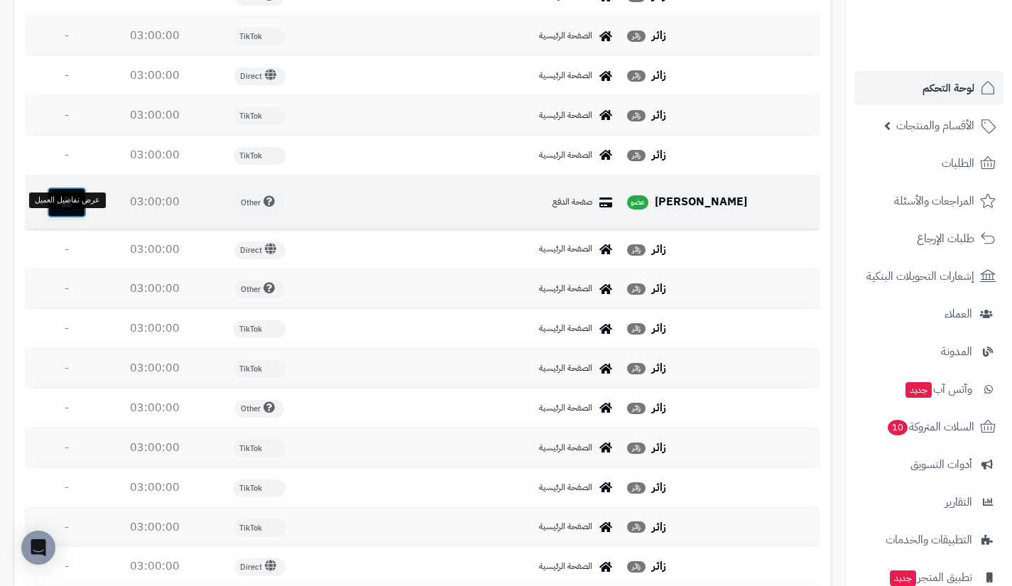
click at [67, 207] on icon at bounding box center [67, 201] width 10 height 11
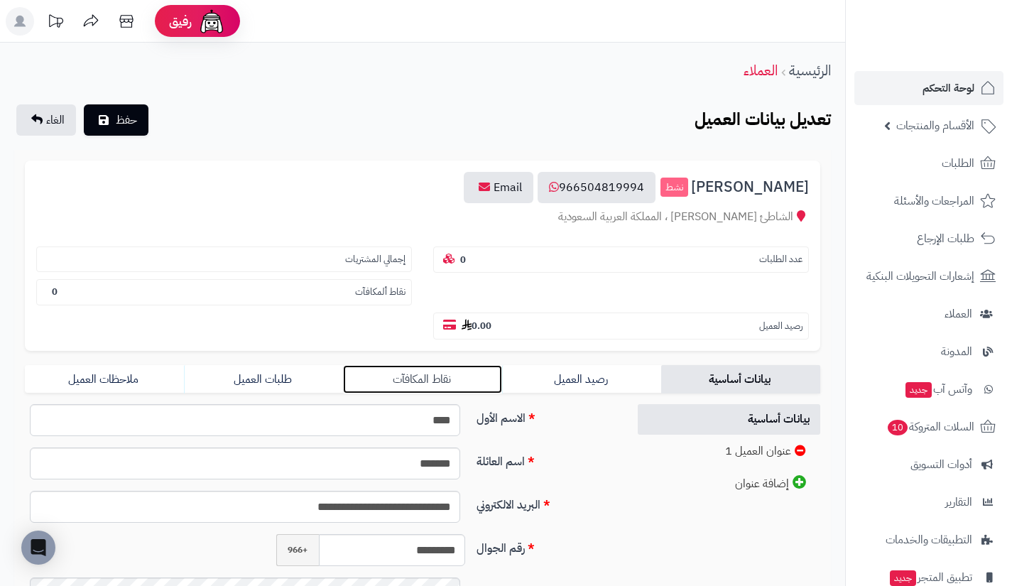
click at [498, 393] on link "نقاط المكافآت" at bounding box center [422, 379] width 159 height 28
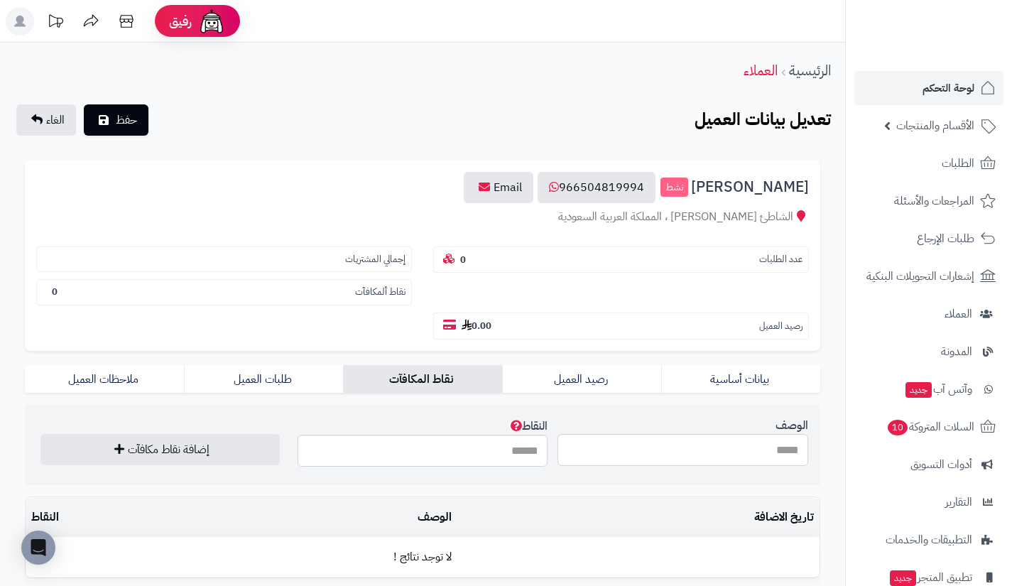
click at [628, 443] on input "الوصف" at bounding box center [682, 450] width 251 height 32
type input "**********"
click at [527, 459] on input "النقاط" at bounding box center [422, 450] width 251 height 32
type input "***"
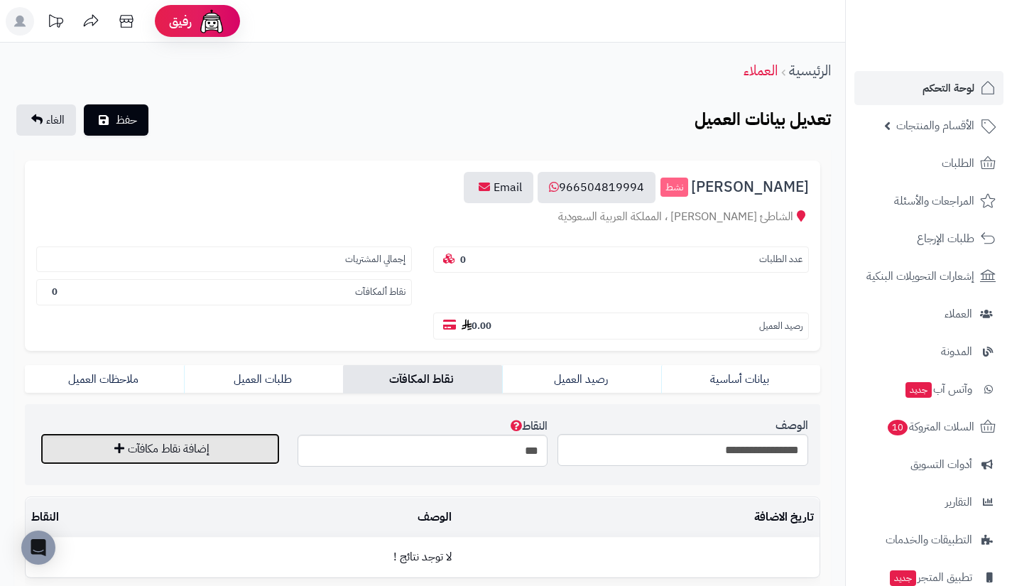
click at [256, 449] on button "إضافة نقاط مكافآت" at bounding box center [159, 448] width 239 height 31
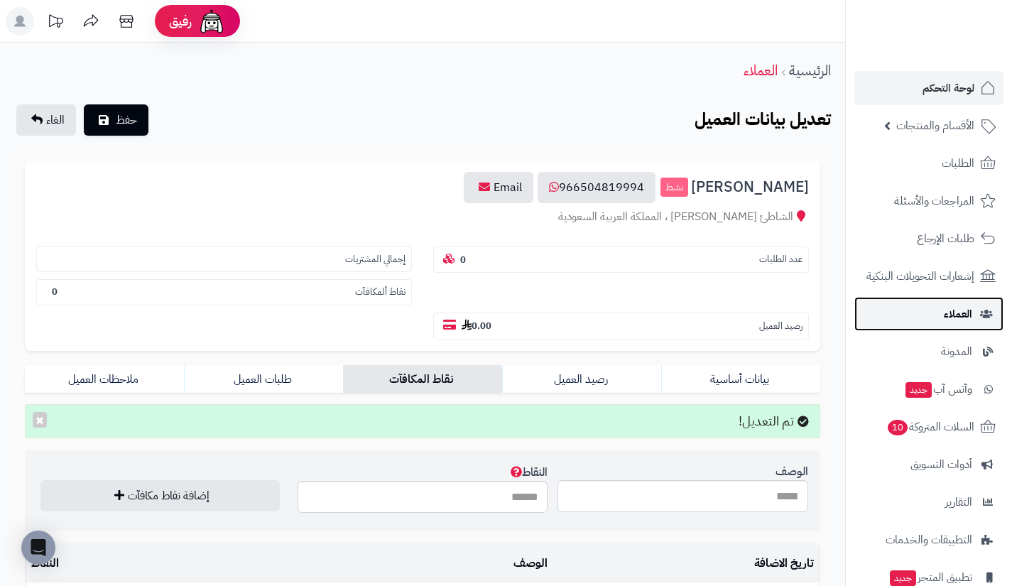
click at [916, 316] on link "العملاء" at bounding box center [928, 314] width 149 height 34
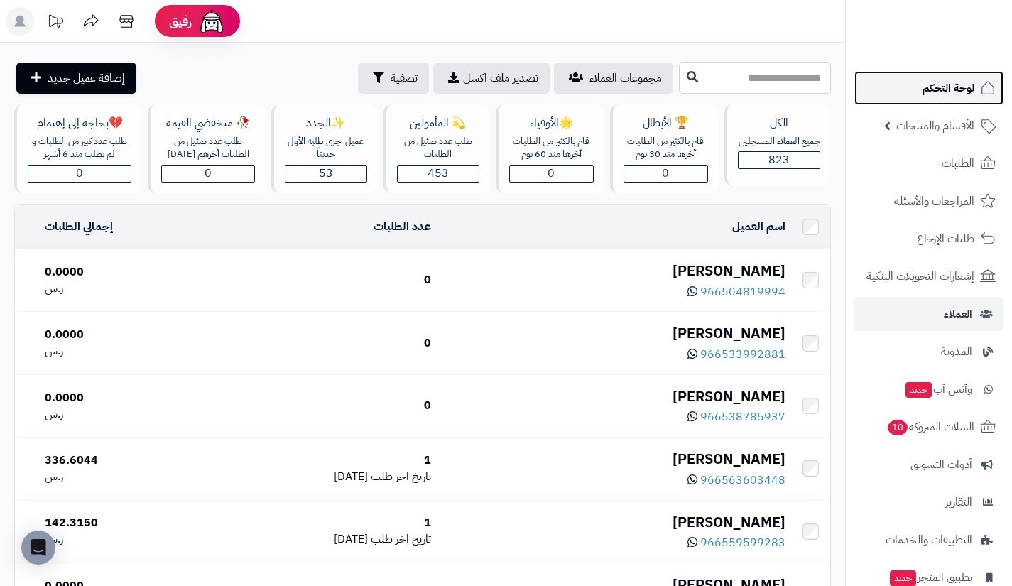
click at [918, 98] on link "لوحة التحكم" at bounding box center [928, 88] width 149 height 34
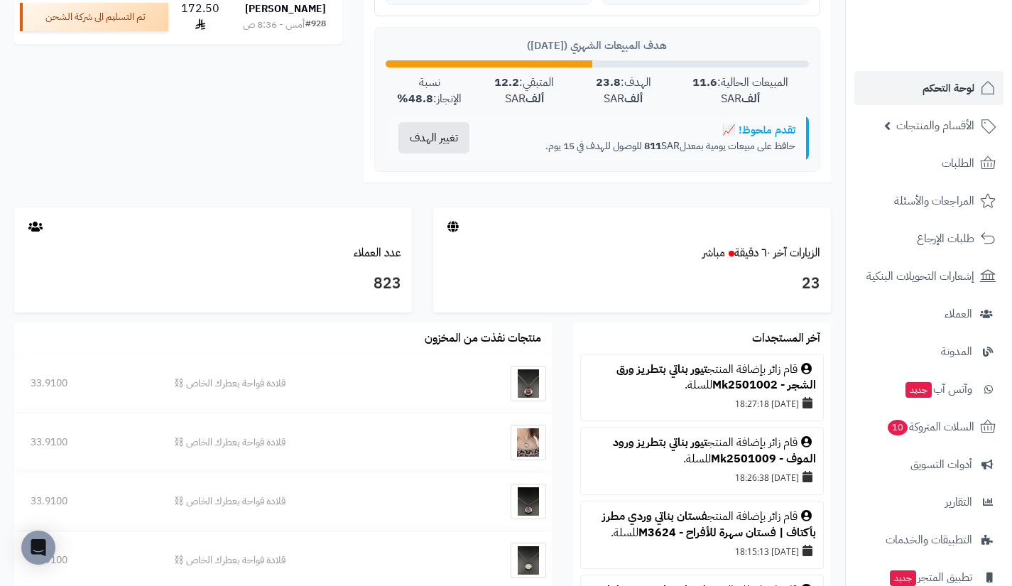
scroll to position [594, 0]
click at [769, 260] on link "الزيارات آخر ٦٠ دقيقة مباشر" at bounding box center [761, 253] width 118 height 17
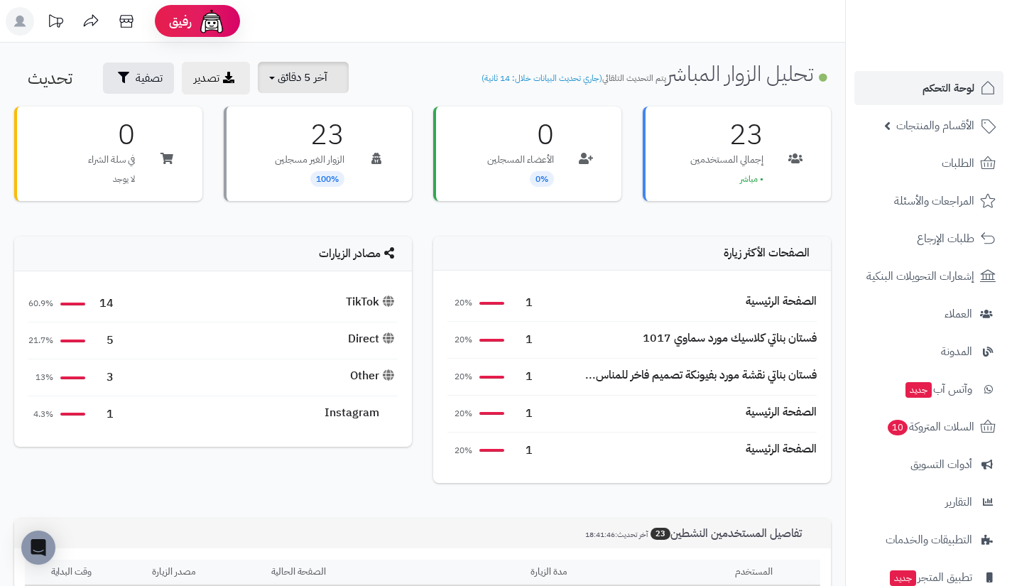
click at [310, 83] on span "آخر 5 دقائق" at bounding box center [303, 77] width 50 height 17
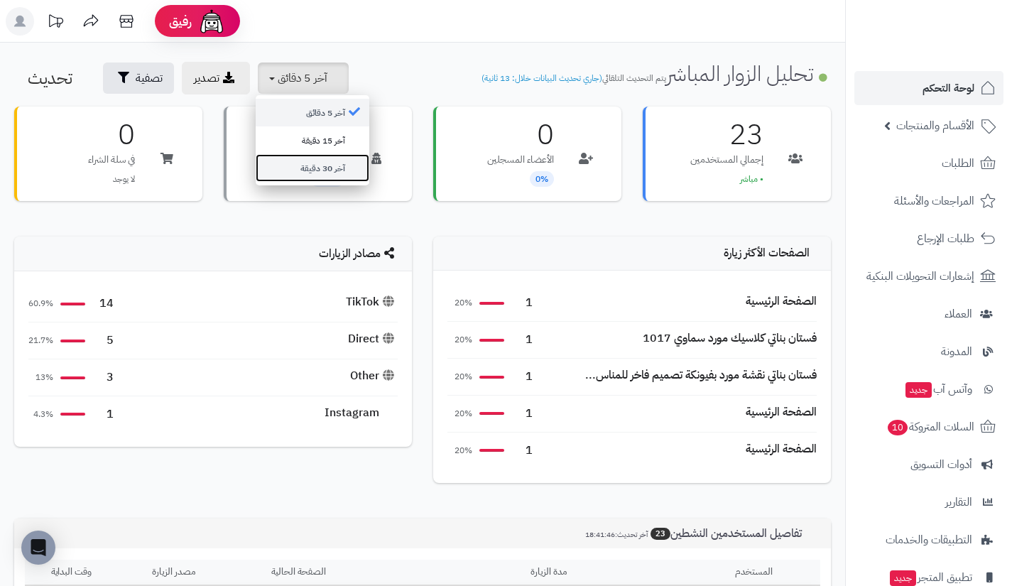
click at [329, 173] on link "آخر 30 دقيقة" at bounding box center [313, 168] width 114 height 28
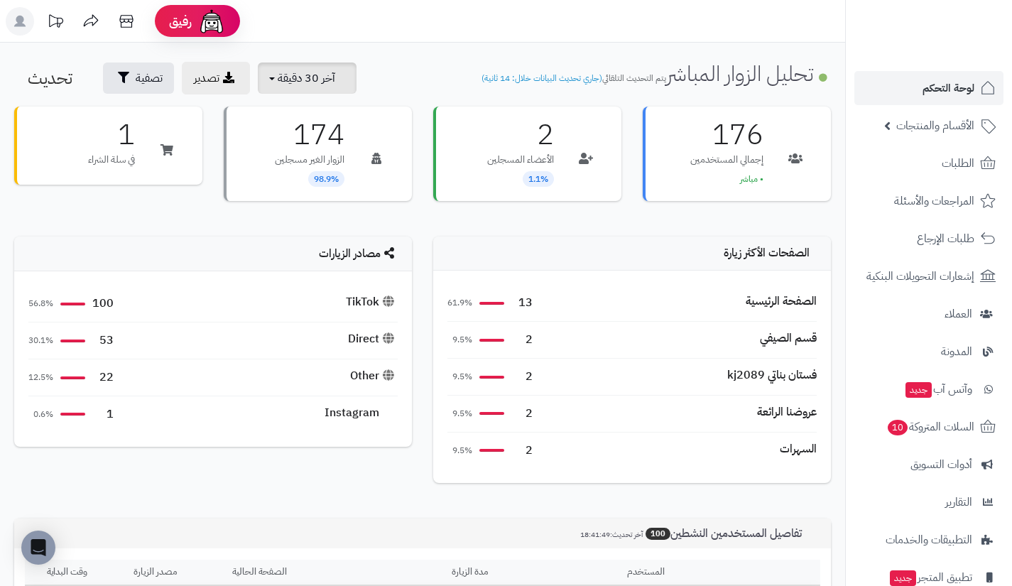
click at [297, 84] on span "آخر 30 دقيقة" at bounding box center [307, 78] width 58 height 17
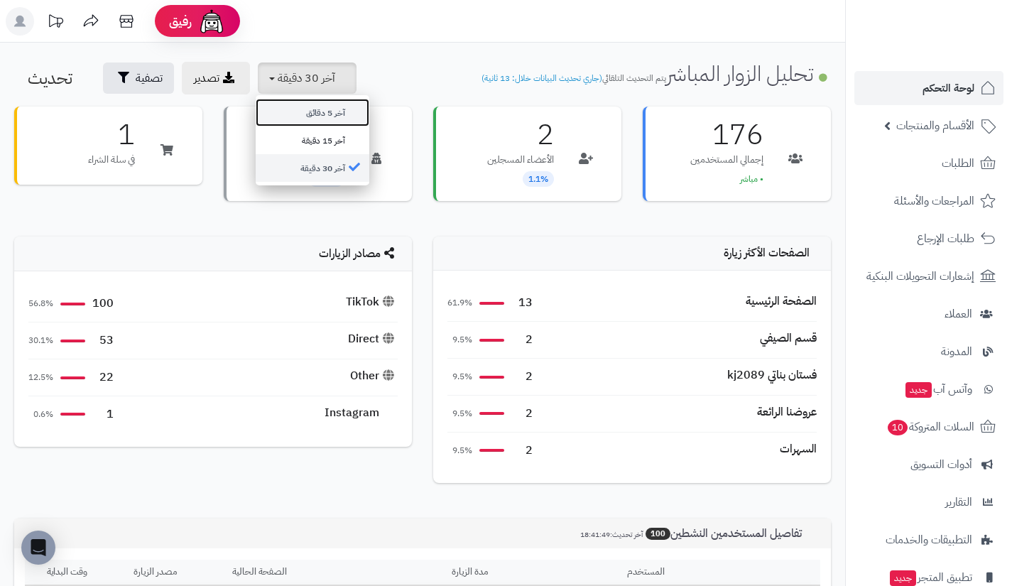
click at [333, 121] on link "آخر 5 دقائق" at bounding box center [313, 113] width 114 height 28
